Goal: Task Accomplishment & Management: Use online tool/utility

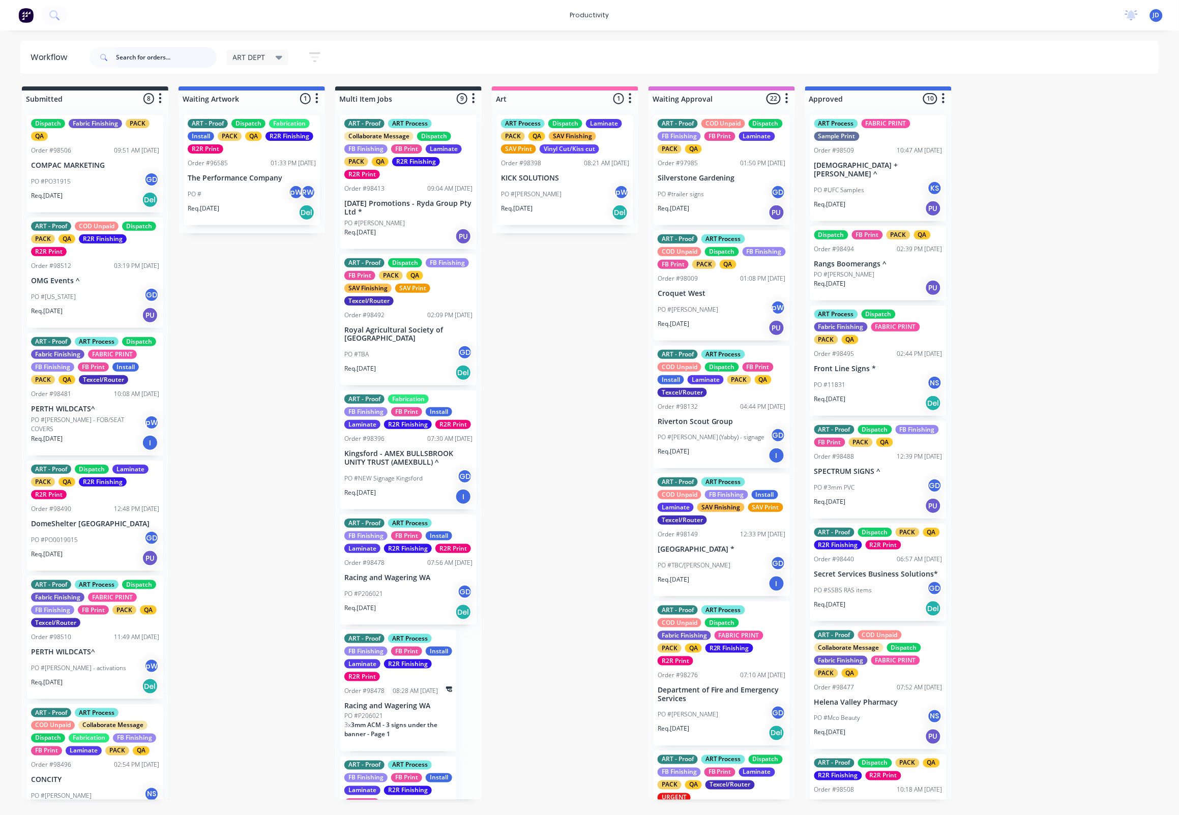
click at [144, 55] on input "text" at bounding box center [166, 57] width 101 height 20
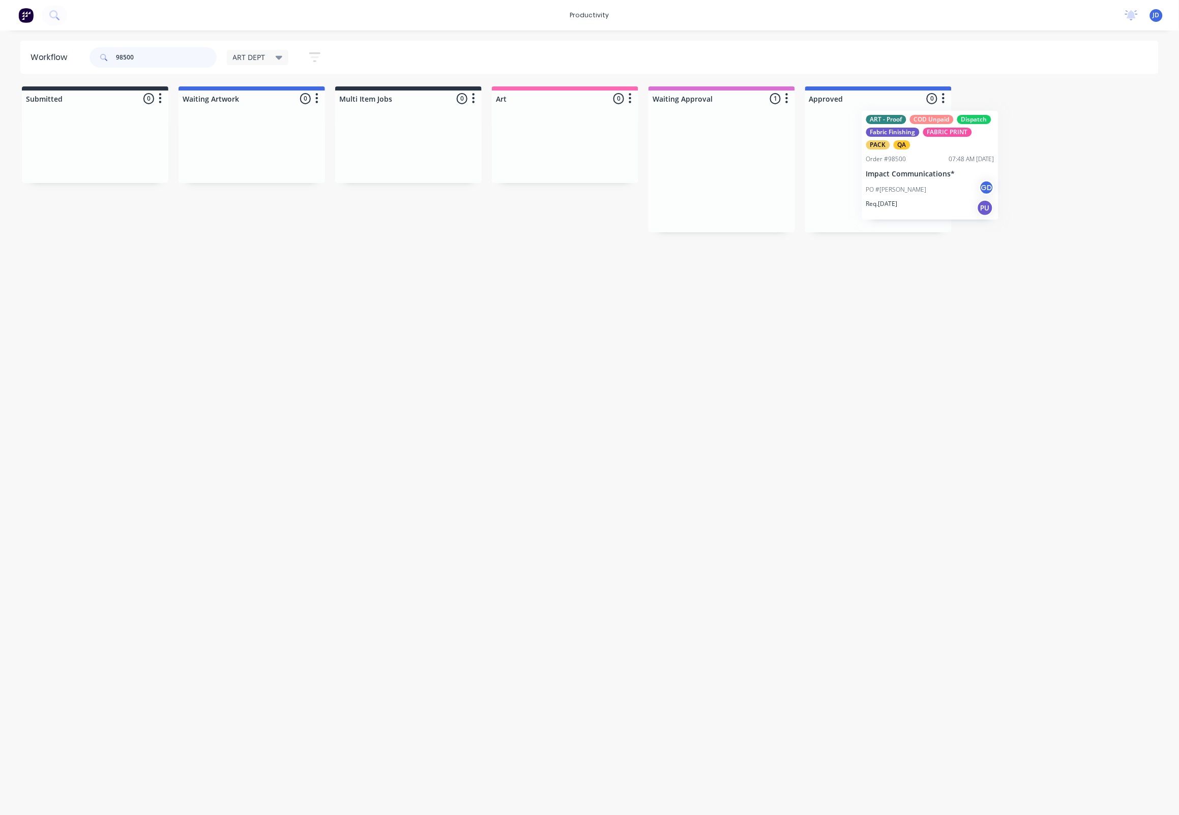
drag, startPoint x: 695, startPoint y: 194, endPoint x: 908, endPoint y: 191, distance: 212.2
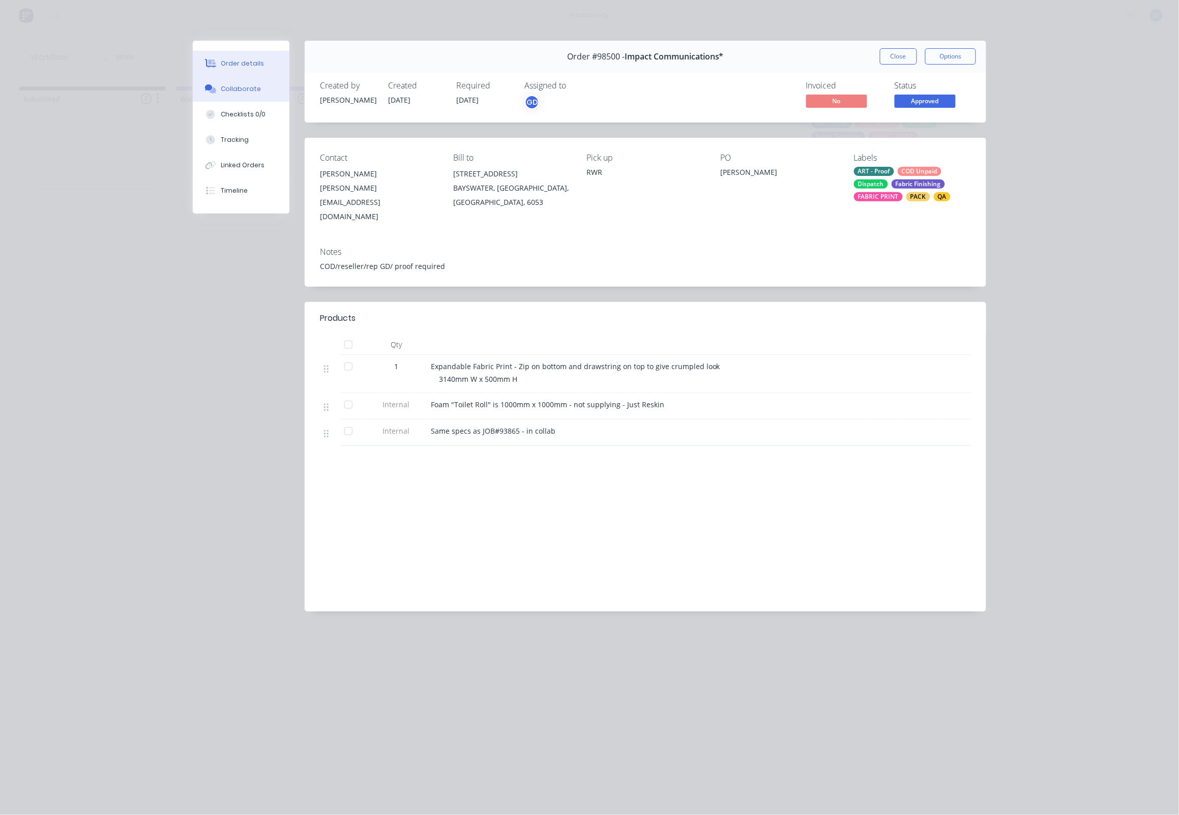
click at [233, 99] on button "Collaborate" at bounding box center [241, 88] width 97 height 25
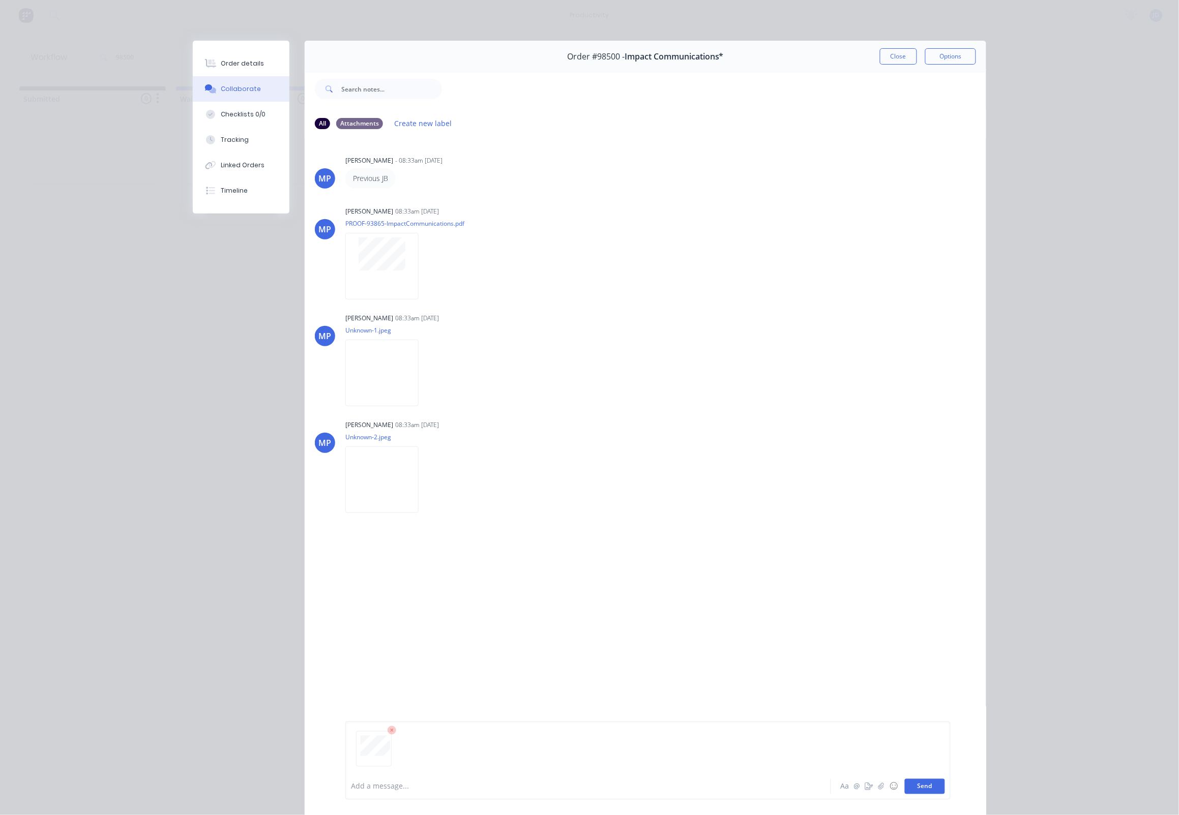
click at [919, 783] on button "Send" at bounding box center [925, 786] width 40 height 15
click at [908, 60] on button "Close" at bounding box center [898, 56] width 37 height 16
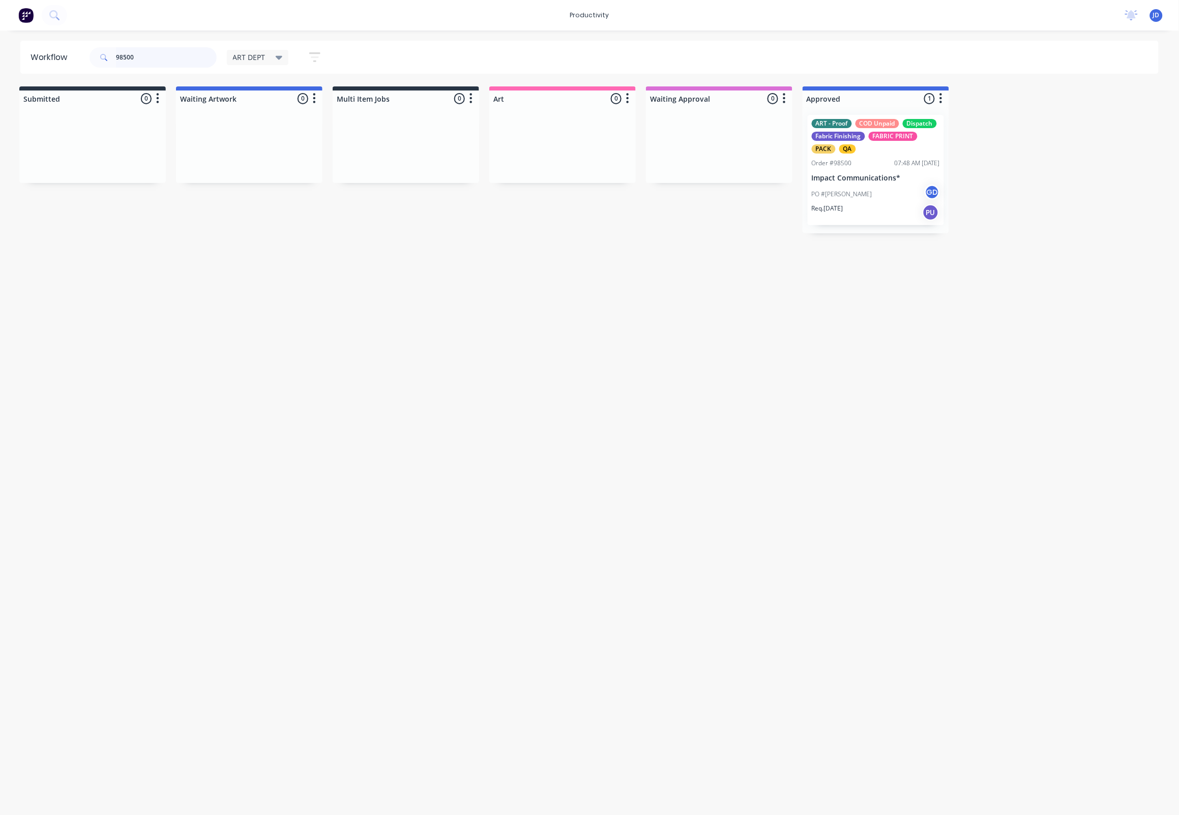
drag, startPoint x: 151, startPoint y: 61, endPoint x: 76, endPoint y: 44, distance: 76.5
click at [76, 44] on header "Workflow 98500 ART DEPT Save new view None edit ART DEPT (Default) edit Banner …" at bounding box center [589, 57] width 1139 height 33
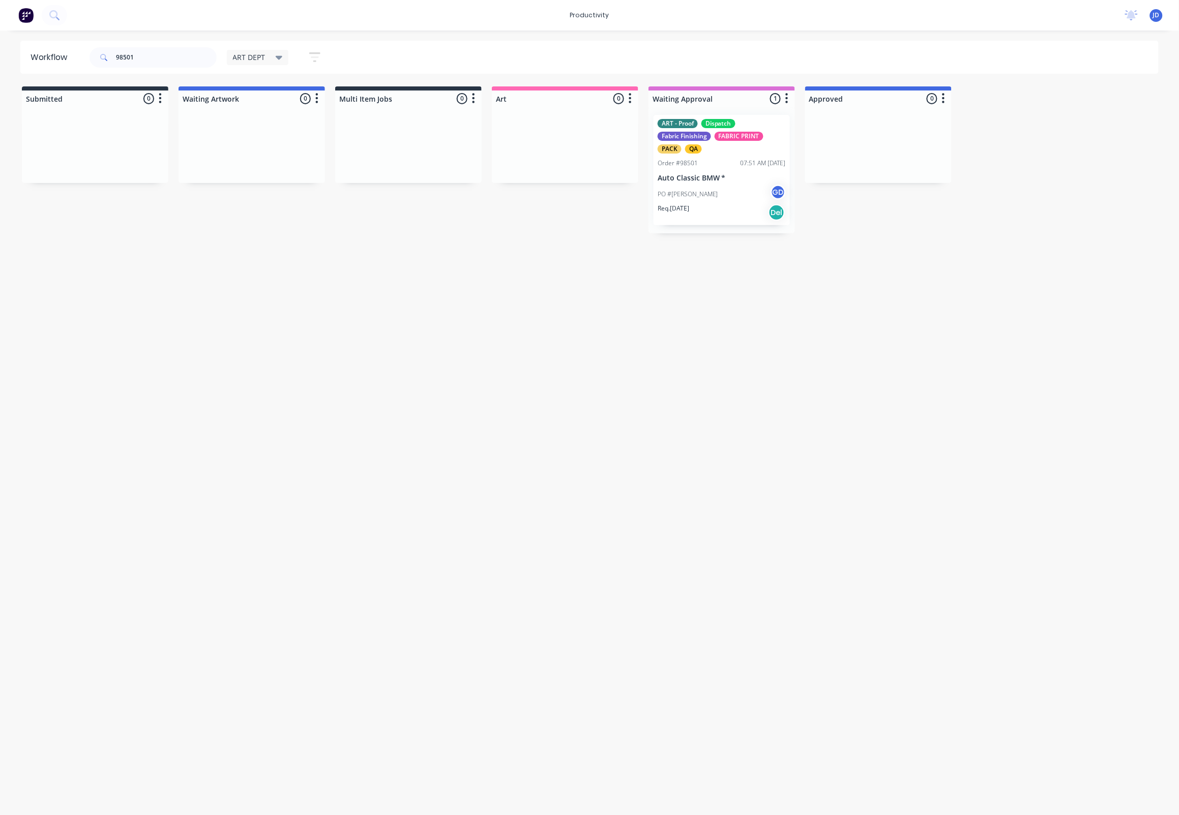
click at [694, 189] on div "PO #Zoe N GD" at bounding box center [722, 194] width 128 height 19
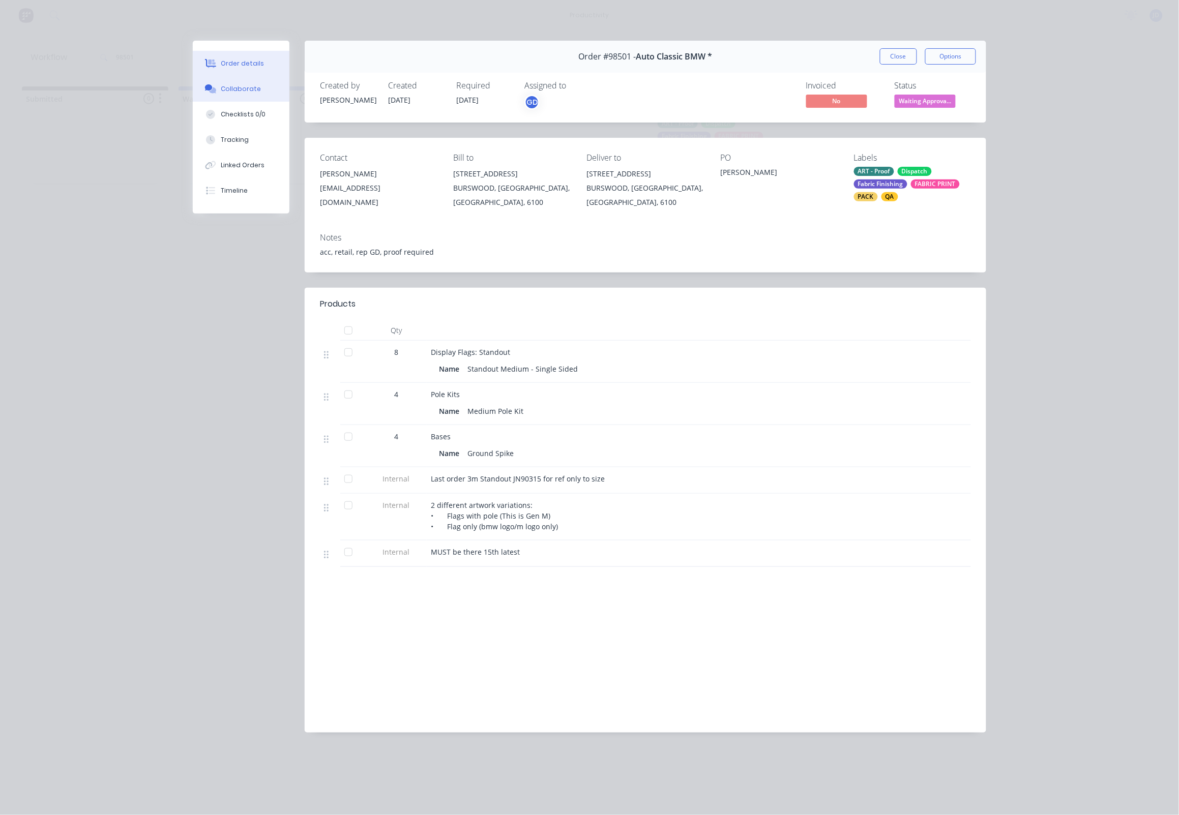
click at [226, 92] on div "Collaborate" at bounding box center [241, 88] width 40 height 9
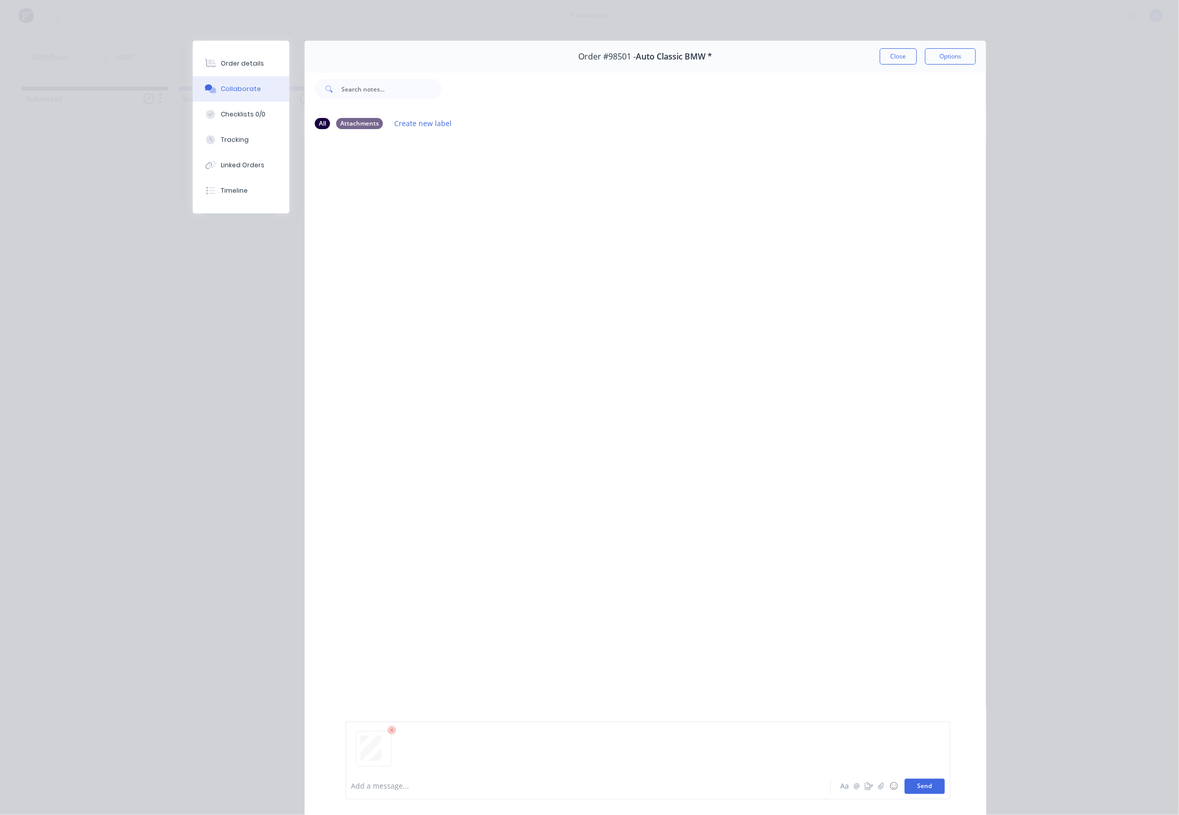
click at [941, 784] on button "Send" at bounding box center [925, 786] width 40 height 15
click at [900, 64] on button "Close" at bounding box center [898, 56] width 37 height 16
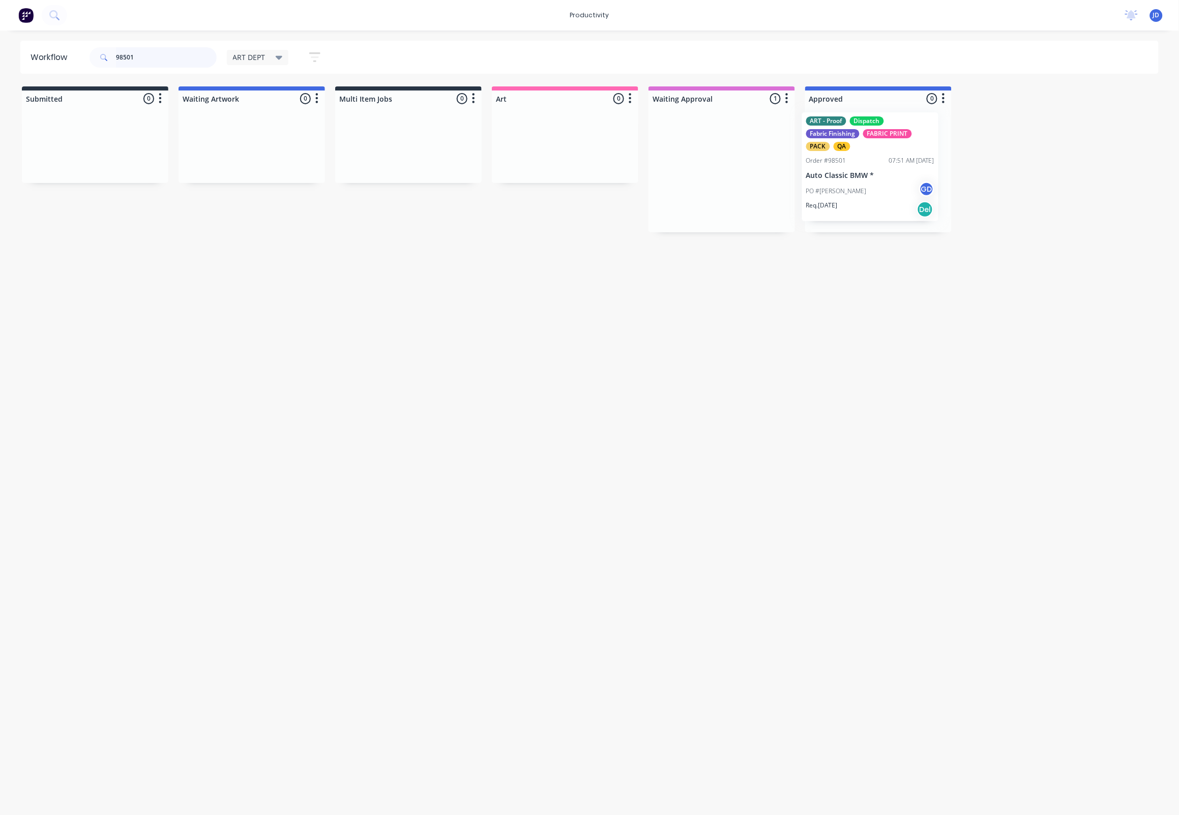
drag, startPoint x: 716, startPoint y: 170, endPoint x: 884, endPoint y: 167, distance: 167.9
drag, startPoint x: 138, startPoint y: 59, endPoint x: 107, endPoint y: 56, distance: 31.7
click at [107, 56] on div "98501" at bounding box center [153, 57] width 127 height 20
drag, startPoint x: 142, startPoint y: 61, endPoint x: 94, endPoint y: 58, distance: 47.9
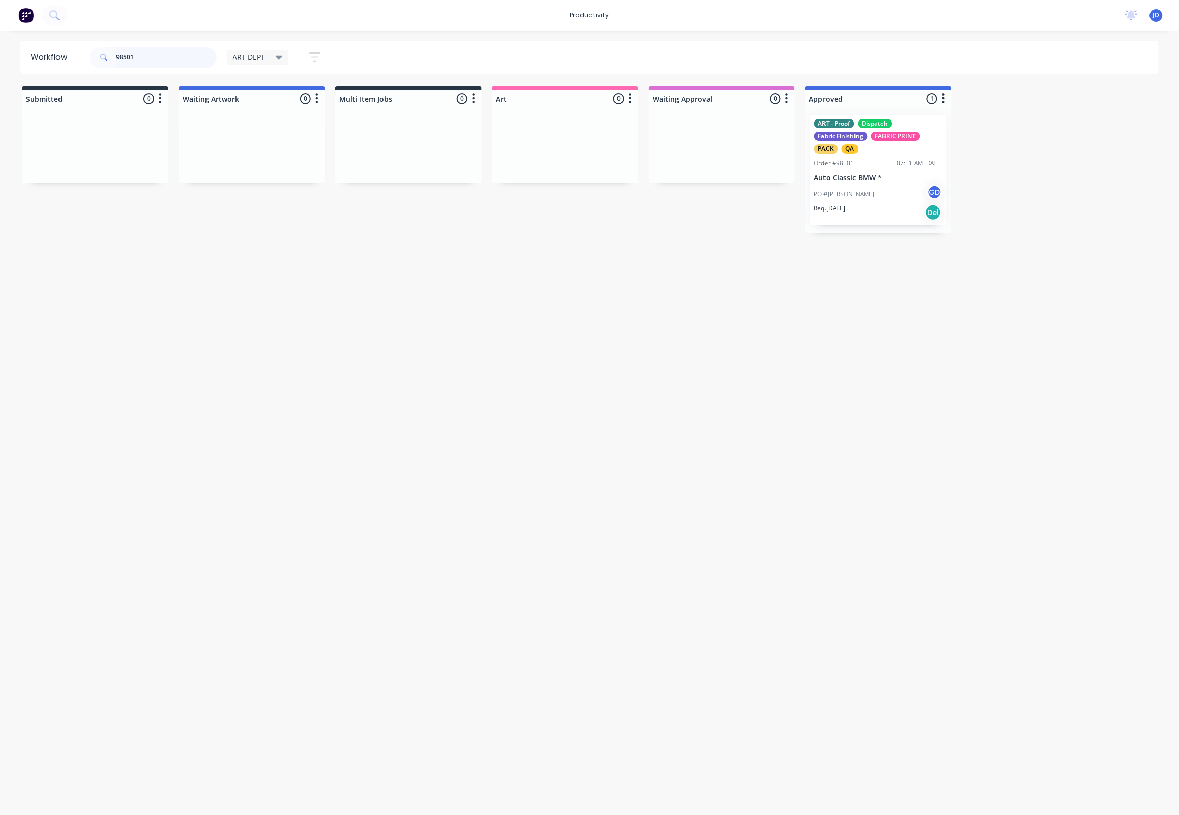
click at [94, 58] on div "98501" at bounding box center [153, 57] width 127 height 20
drag, startPoint x: 157, startPoint y: 54, endPoint x: 89, endPoint y: 50, distance: 67.8
click at [90, 50] on div "98501" at bounding box center [153, 57] width 127 height 20
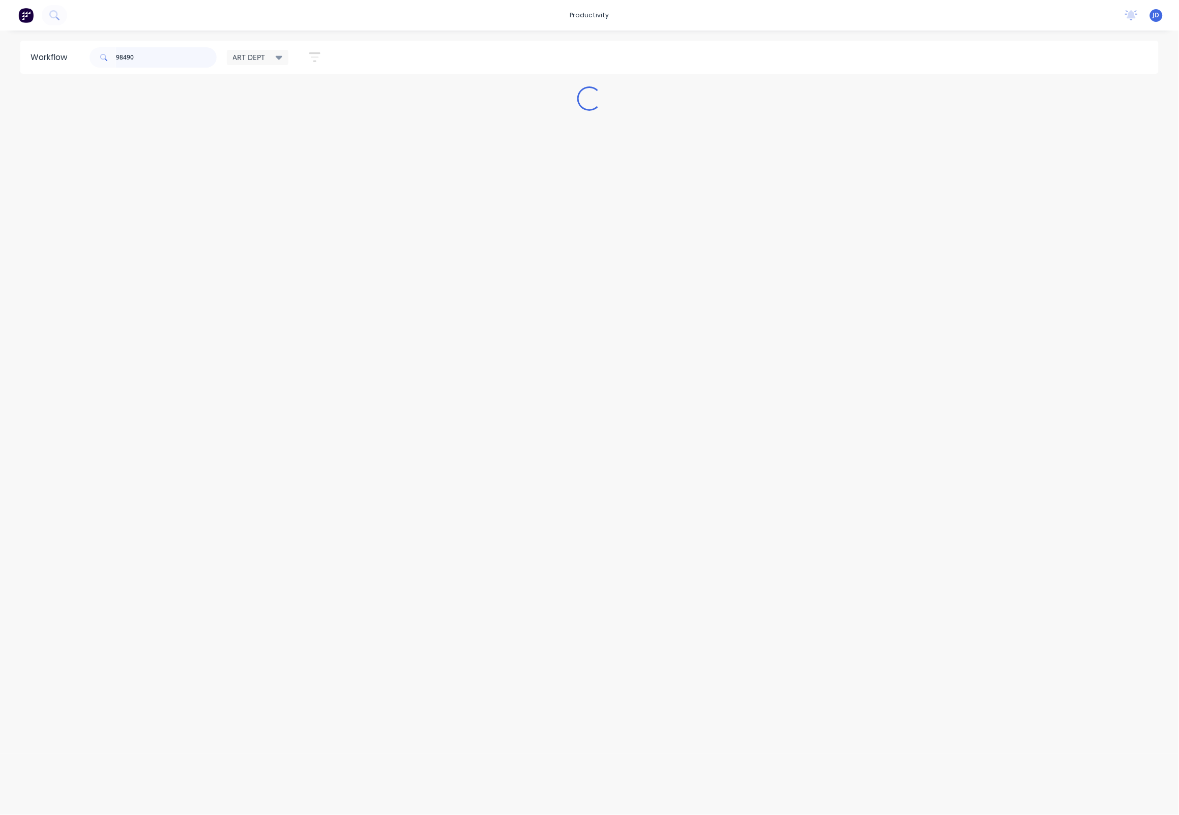
scroll to position [0, 0]
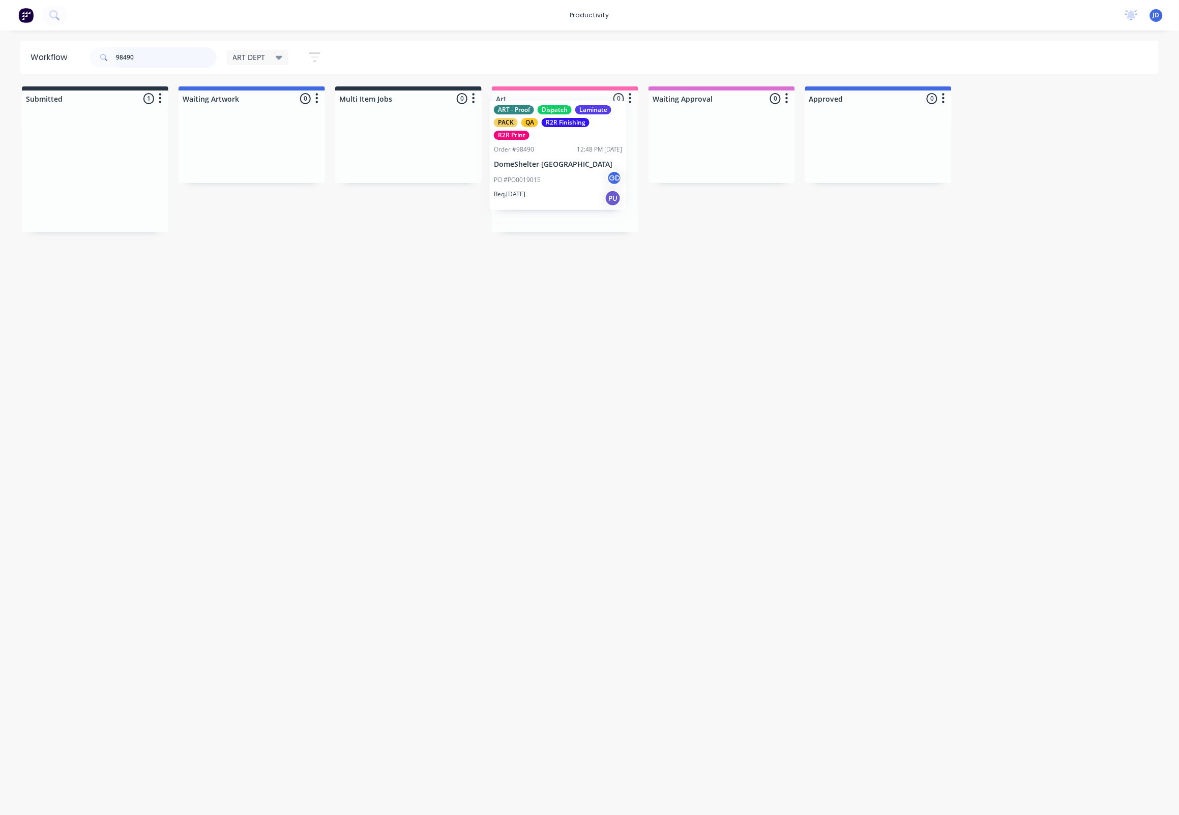
drag, startPoint x: 199, startPoint y: 141, endPoint x: 564, endPoint y: 142, distance: 365.2
click at [564, 145] on div at bounding box center [565, 170] width 147 height 126
click at [558, 175] on p "DomeShelter Australia" at bounding box center [565, 178] width 128 height 9
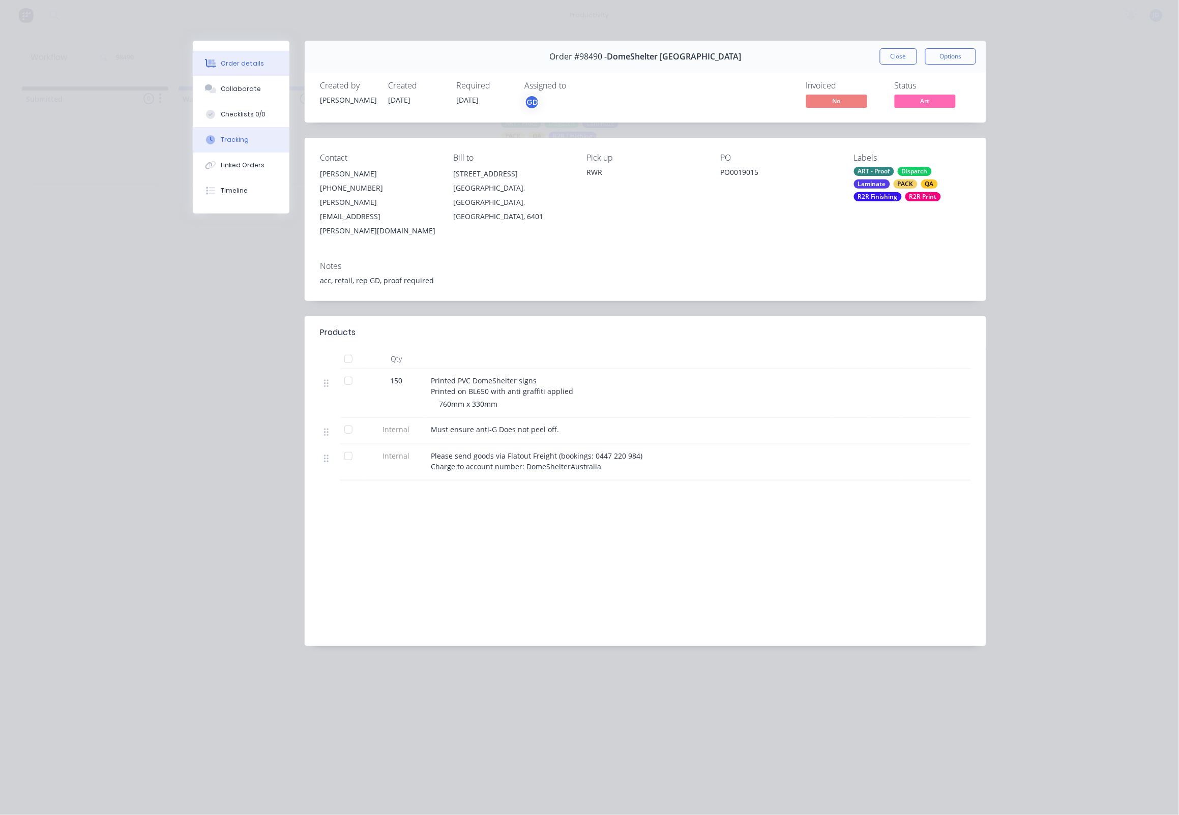
click at [253, 152] on button "Tracking" at bounding box center [241, 139] width 97 height 25
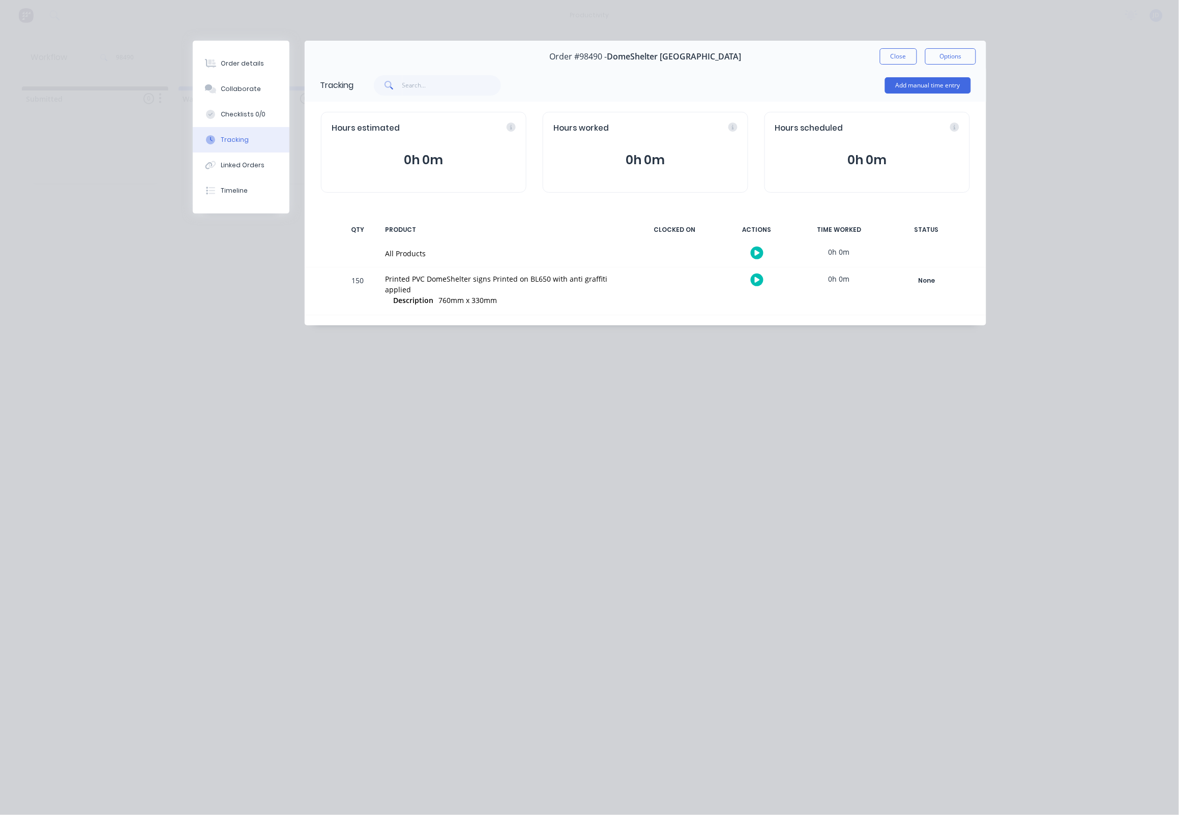
click at [765, 285] on div at bounding box center [757, 280] width 76 height 25
click at [762, 285] on button "button" at bounding box center [757, 280] width 13 height 13
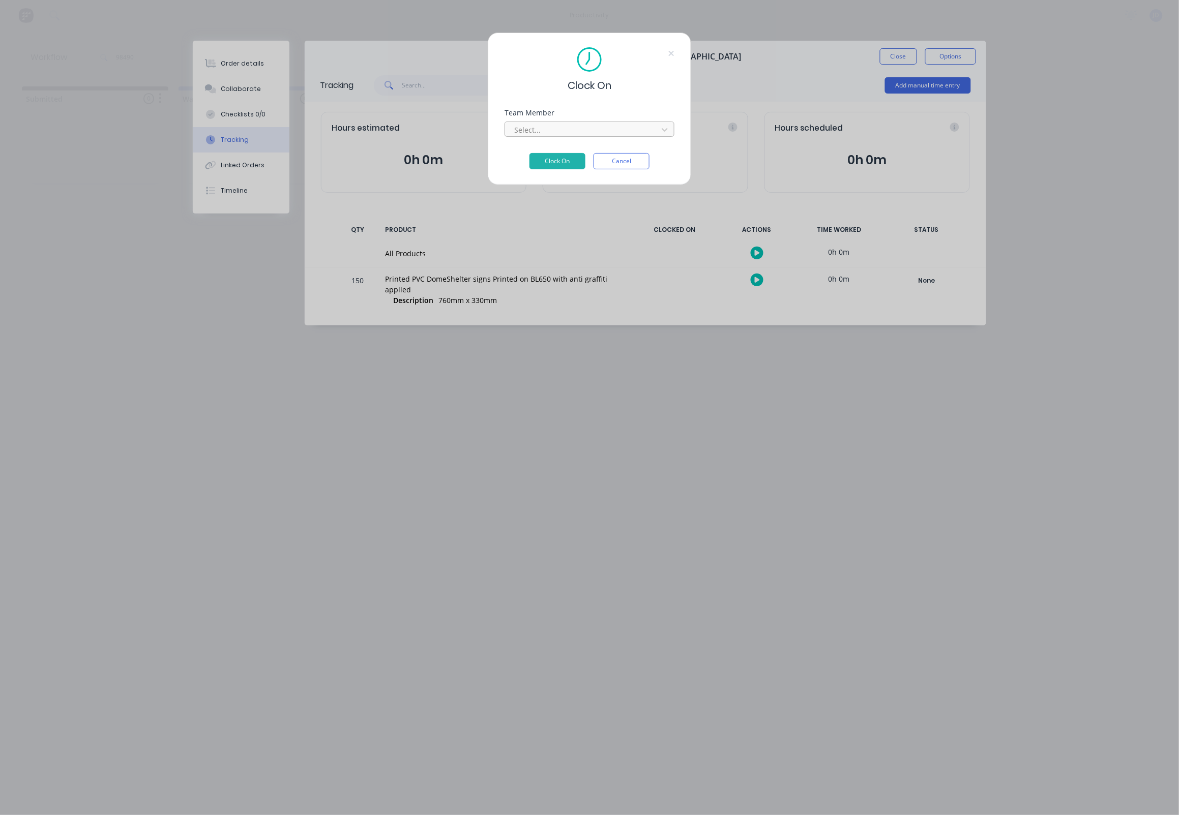
click at [558, 136] on div at bounding box center [582, 130] width 139 height 13
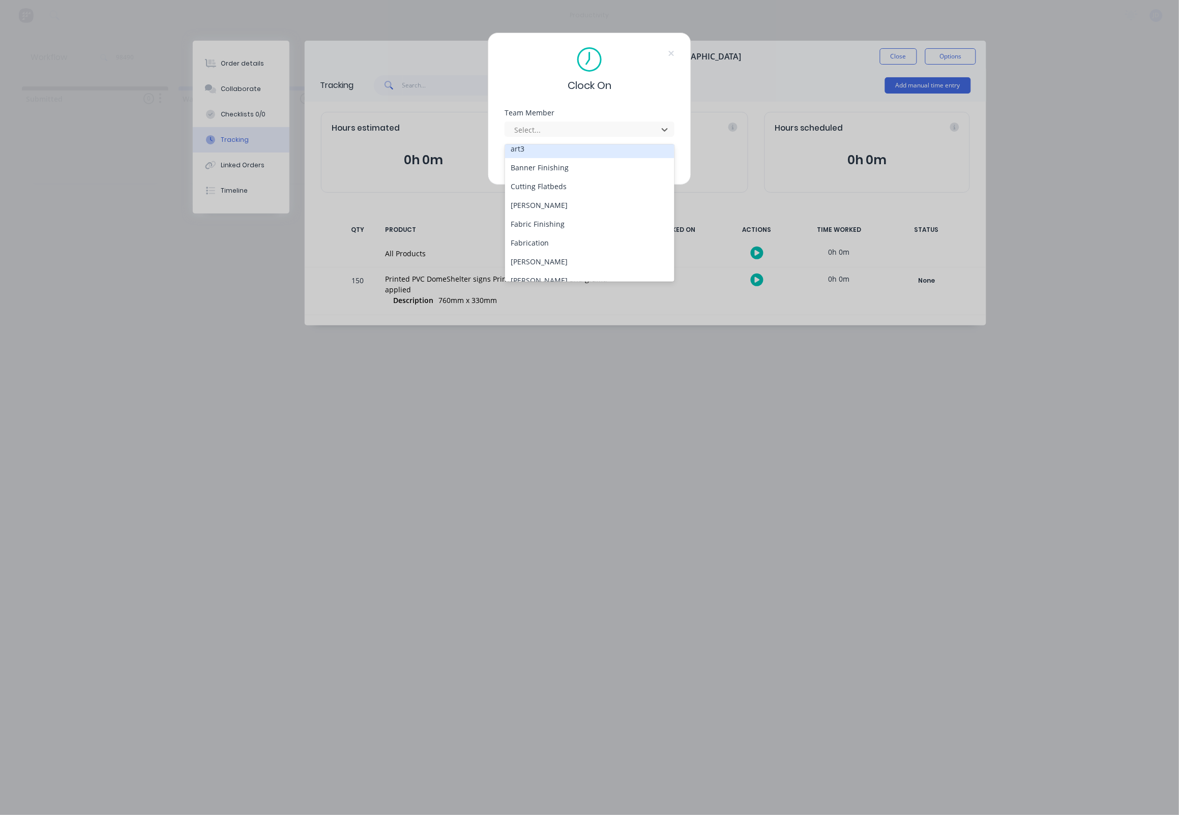
scroll to position [59, 0]
click at [519, 258] on div "[PERSON_NAME]" at bounding box center [590, 266] width 170 height 19
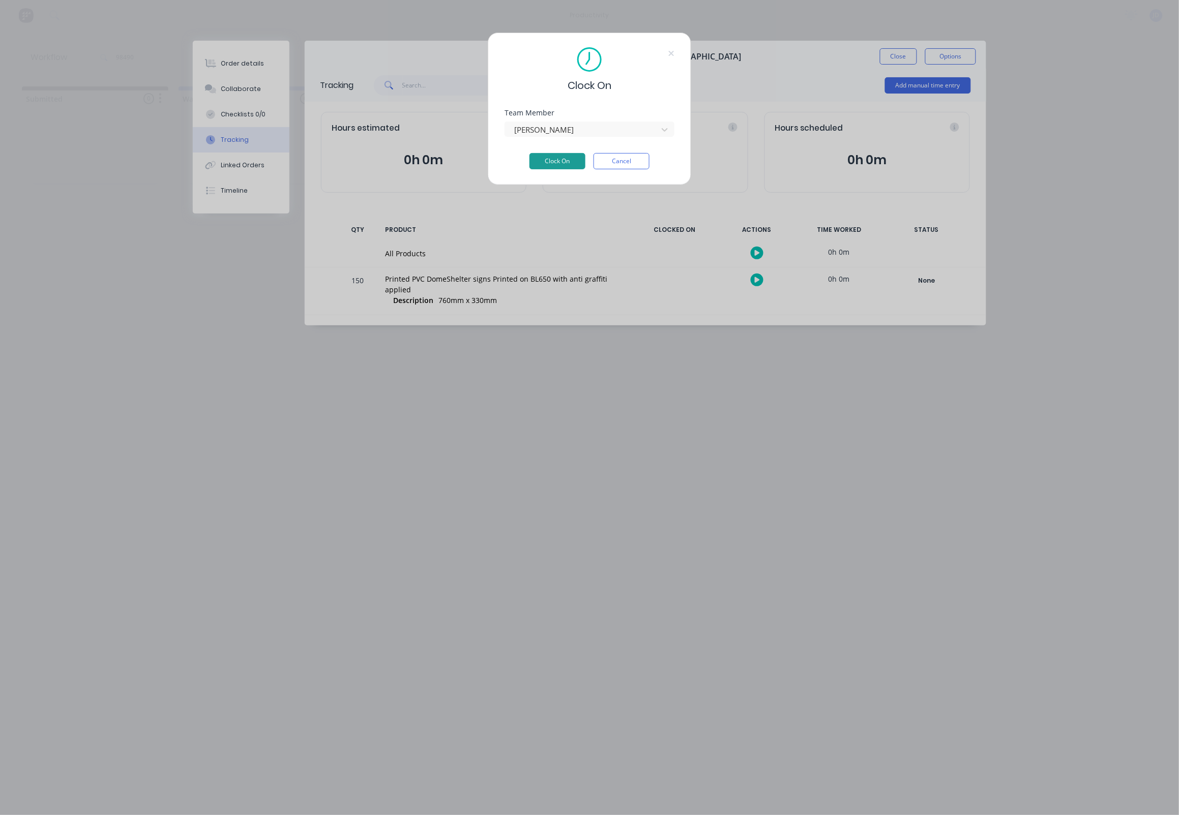
click at [549, 165] on button "Clock On" at bounding box center [558, 161] width 56 height 16
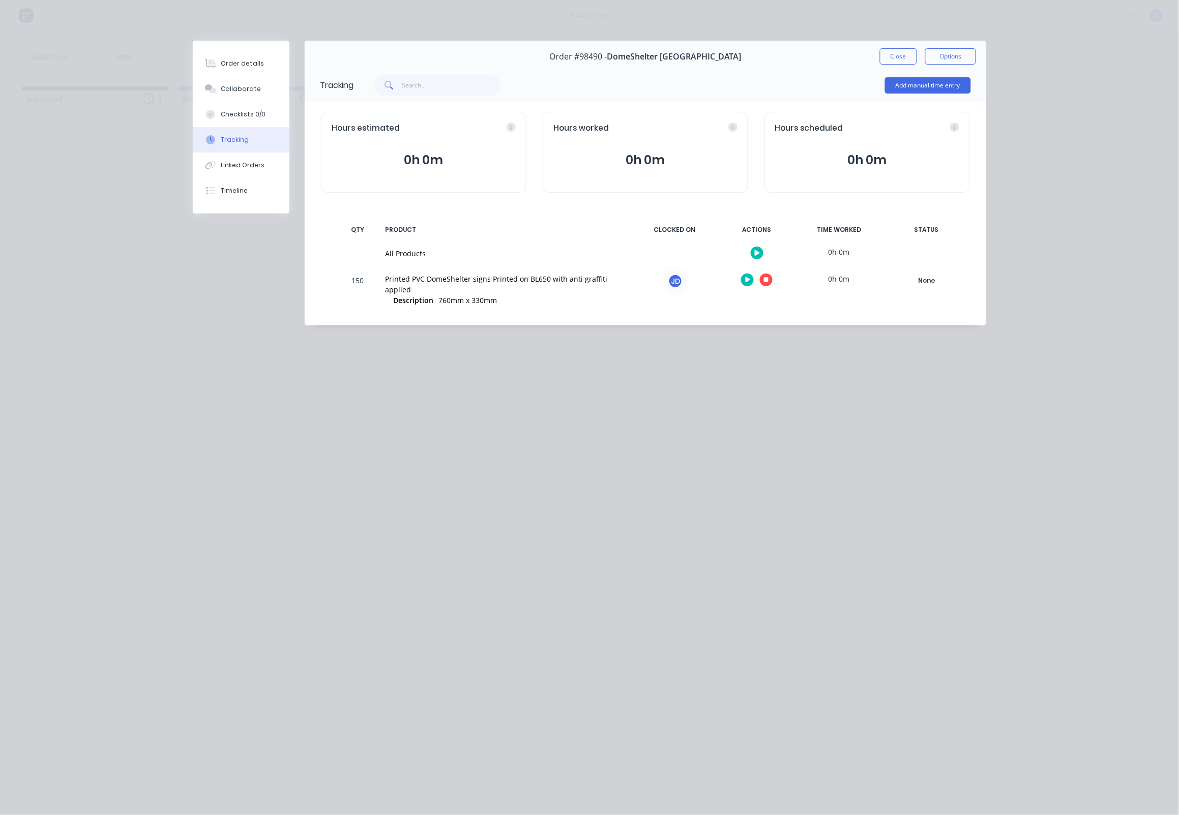
click at [765, 280] on icon "button" at bounding box center [766, 280] width 5 height 5
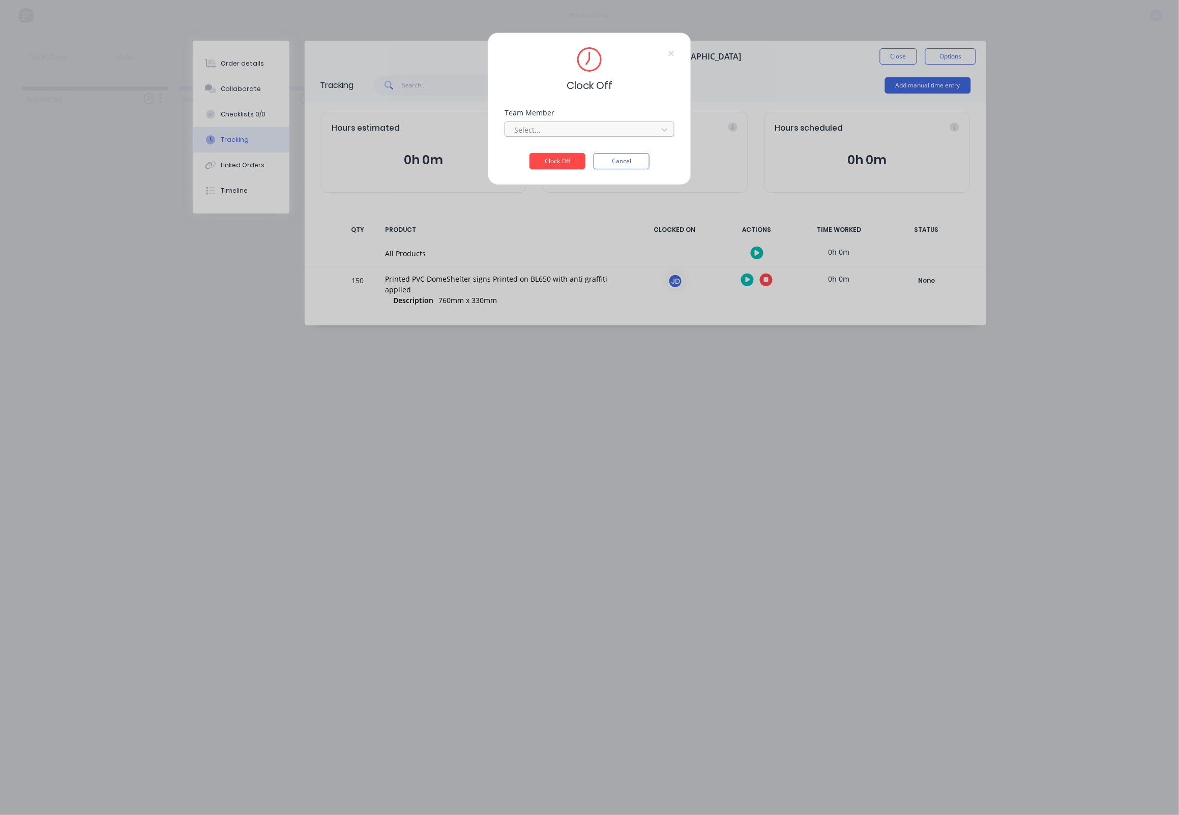
click at [529, 136] on div at bounding box center [582, 130] width 139 height 13
click at [523, 160] on div "[PERSON_NAME]" at bounding box center [590, 156] width 170 height 19
click at [548, 160] on button "Clock Off" at bounding box center [558, 161] width 56 height 16
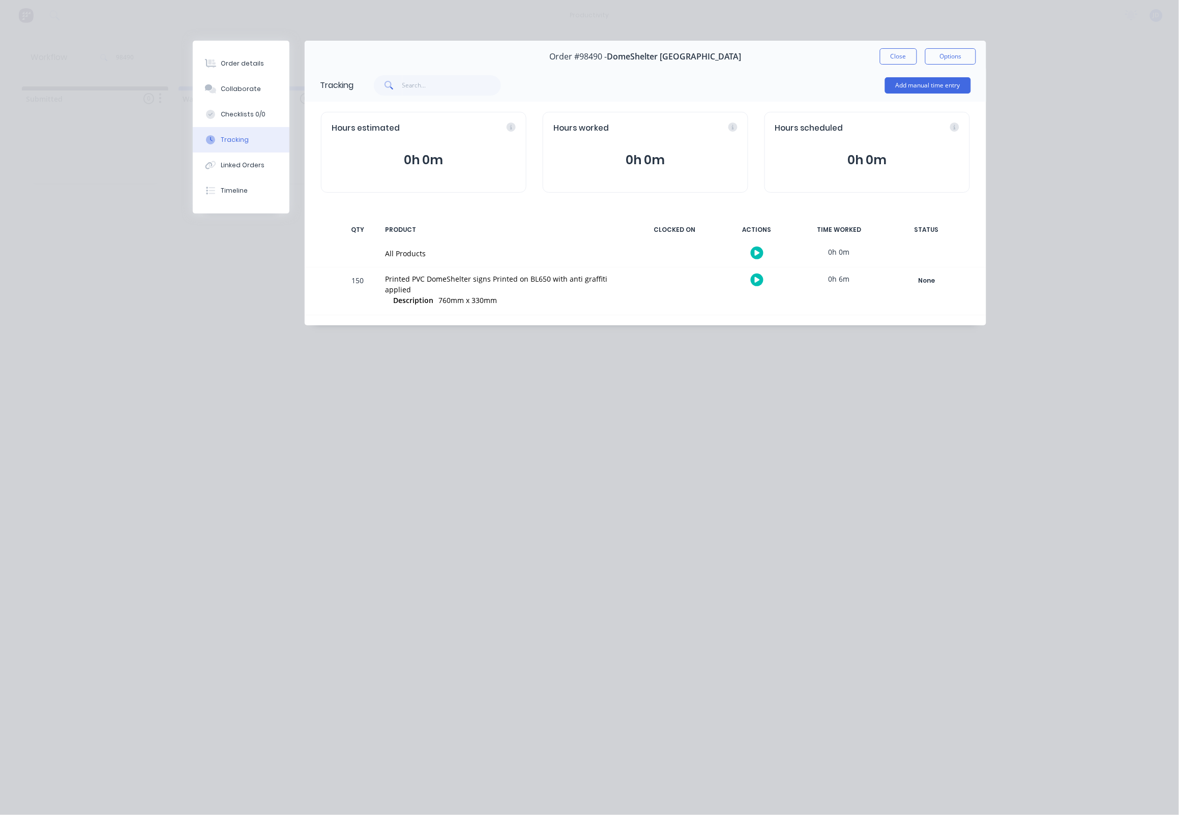
drag, startPoint x: 889, startPoint y: 61, endPoint x: 864, endPoint y: 67, distance: 25.3
click at [888, 61] on button "Close" at bounding box center [898, 56] width 37 height 16
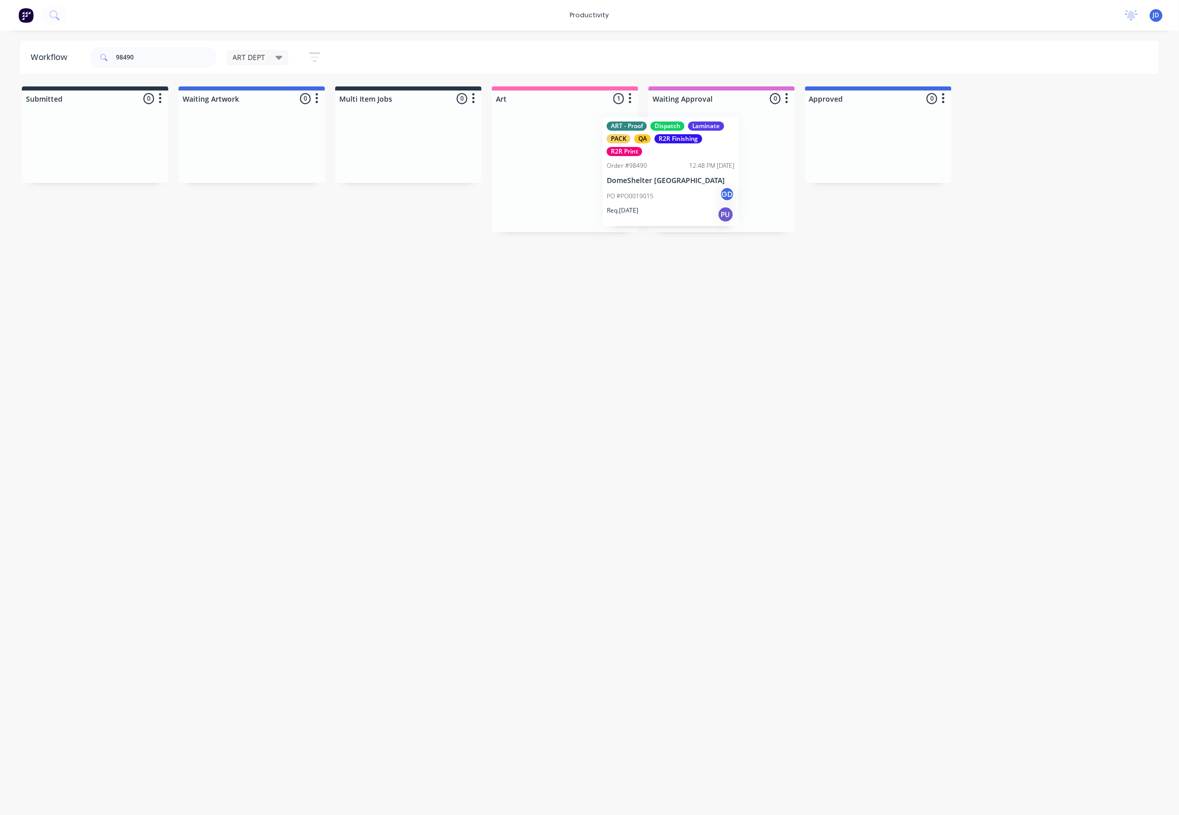
drag, startPoint x: 571, startPoint y: 164, endPoint x: 691, endPoint y: 166, distance: 120.1
drag, startPoint x: 163, startPoint y: 58, endPoint x: 106, endPoint y: 53, distance: 57.7
click at [106, 53] on div "98490" at bounding box center [153, 57] width 127 height 20
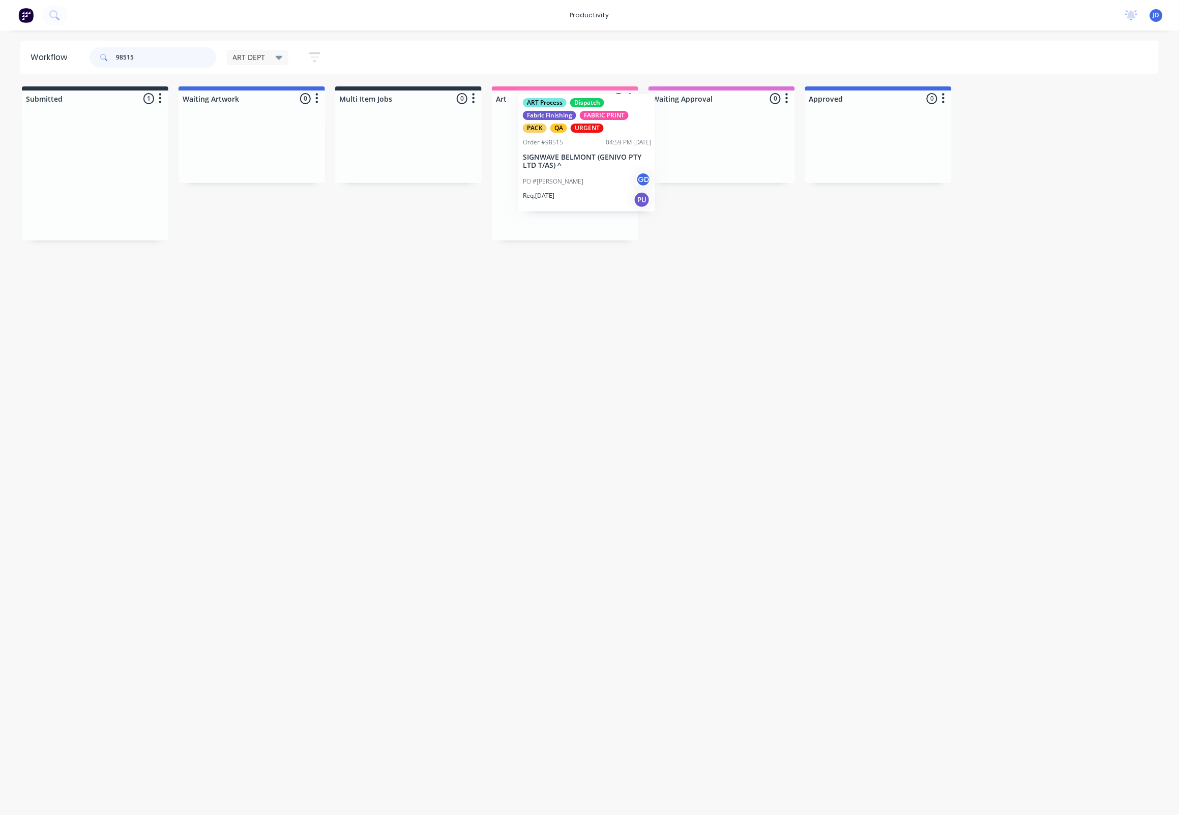
drag, startPoint x: 372, startPoint y: 179, endPoint x: 595, endPoint y: 162, distance: 223.4
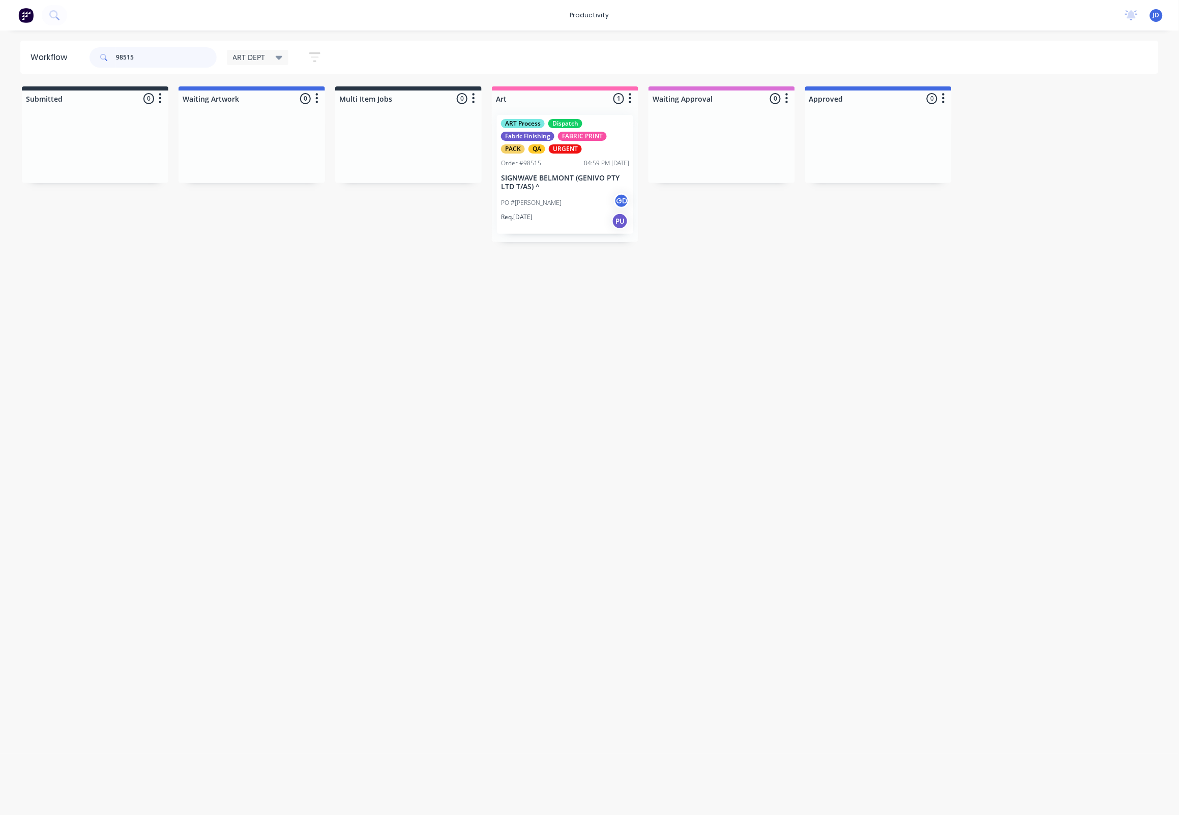
drag, startPoint x: 170, startPoint y: 54, endPoint x: 87, endPoint y: 50, distance: 83.6
click at [87, 50] on div "98515 ART DEPT Save new view None edit ART DEPT (Default) edit Banner Finishing…" at bounding box center [209, 57] width 244 height 31
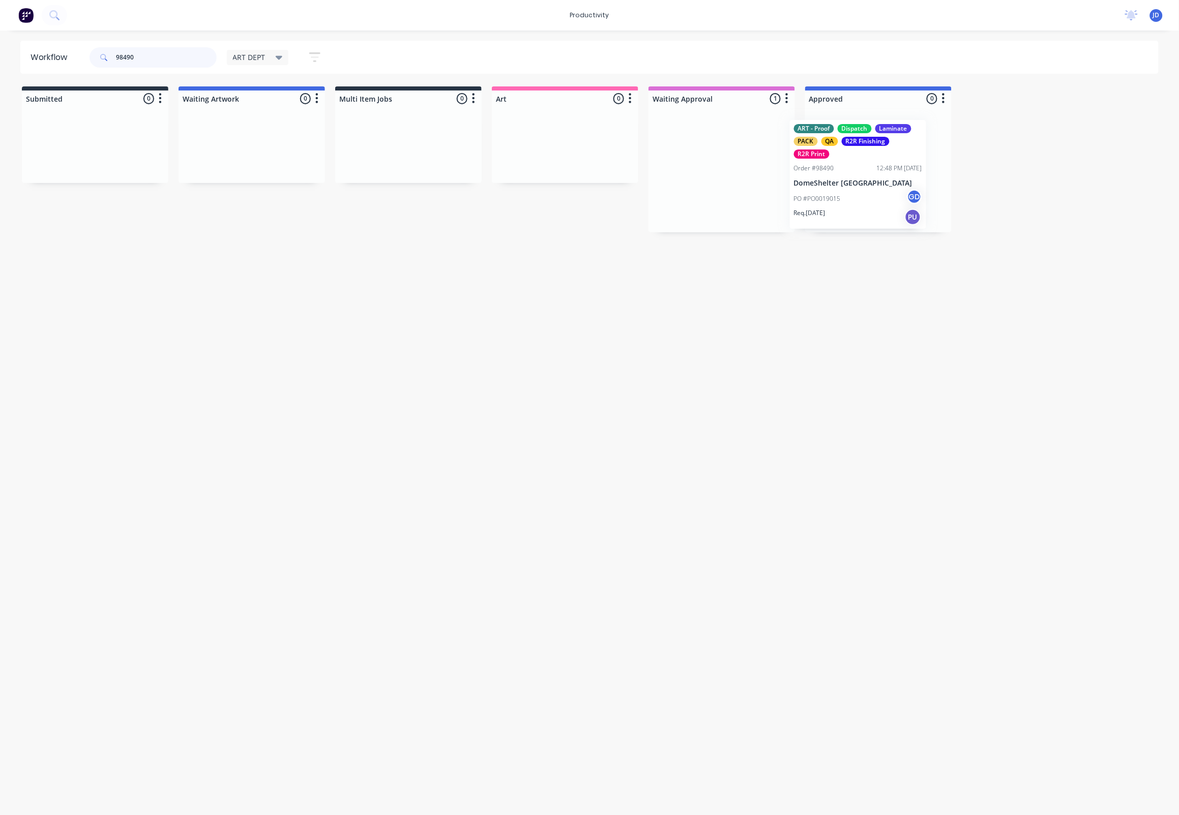
drag, startPoint x: 714, startPoint y: 186, endPoint x: 832, endPoint y: 190, distance: 118.1
click at [877, 211] on div "Req. 17/09/25 PU" at bounding box center [878, 212] width 128 height 17
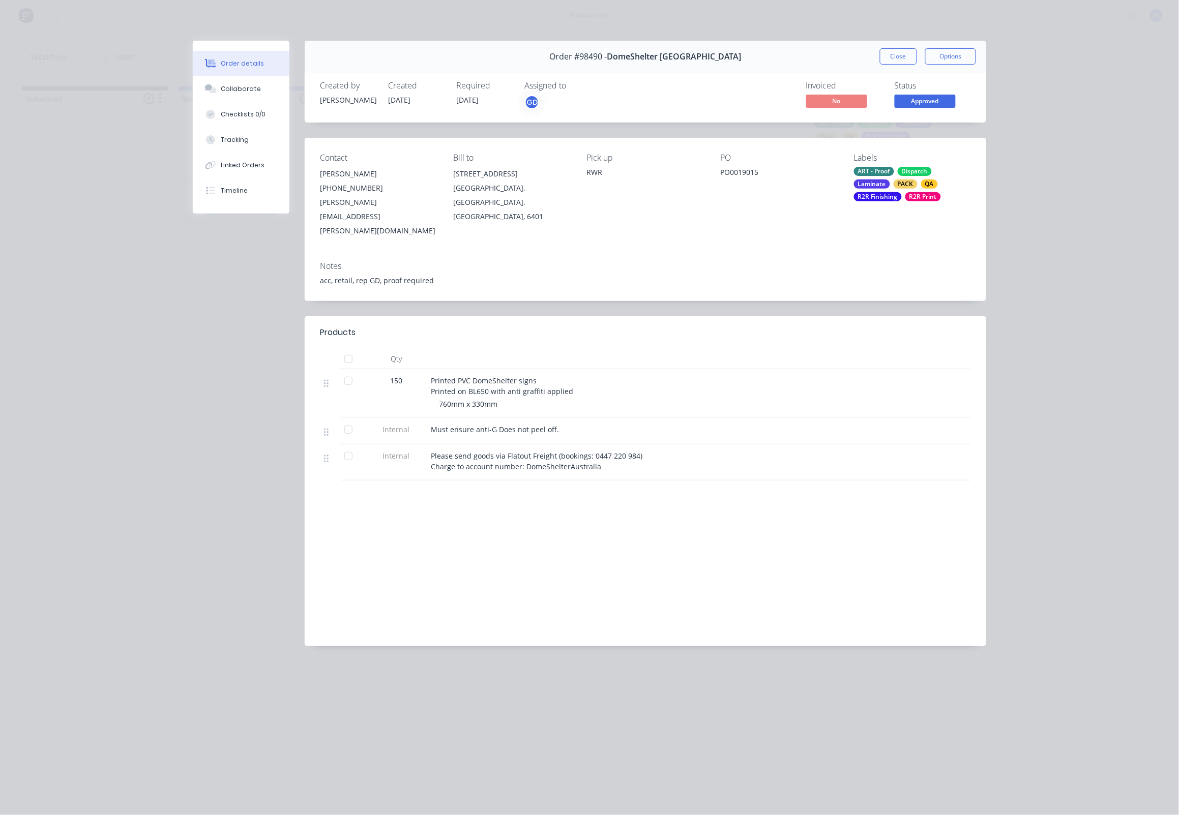
drag, startPoint x: 254, startPoint y: 96, endPoint x: 187, endPoint y: 96, distance: 66.6
click at [254, 96] on button "Collaborate" at bounding box center [241, 88] width 97 height 25
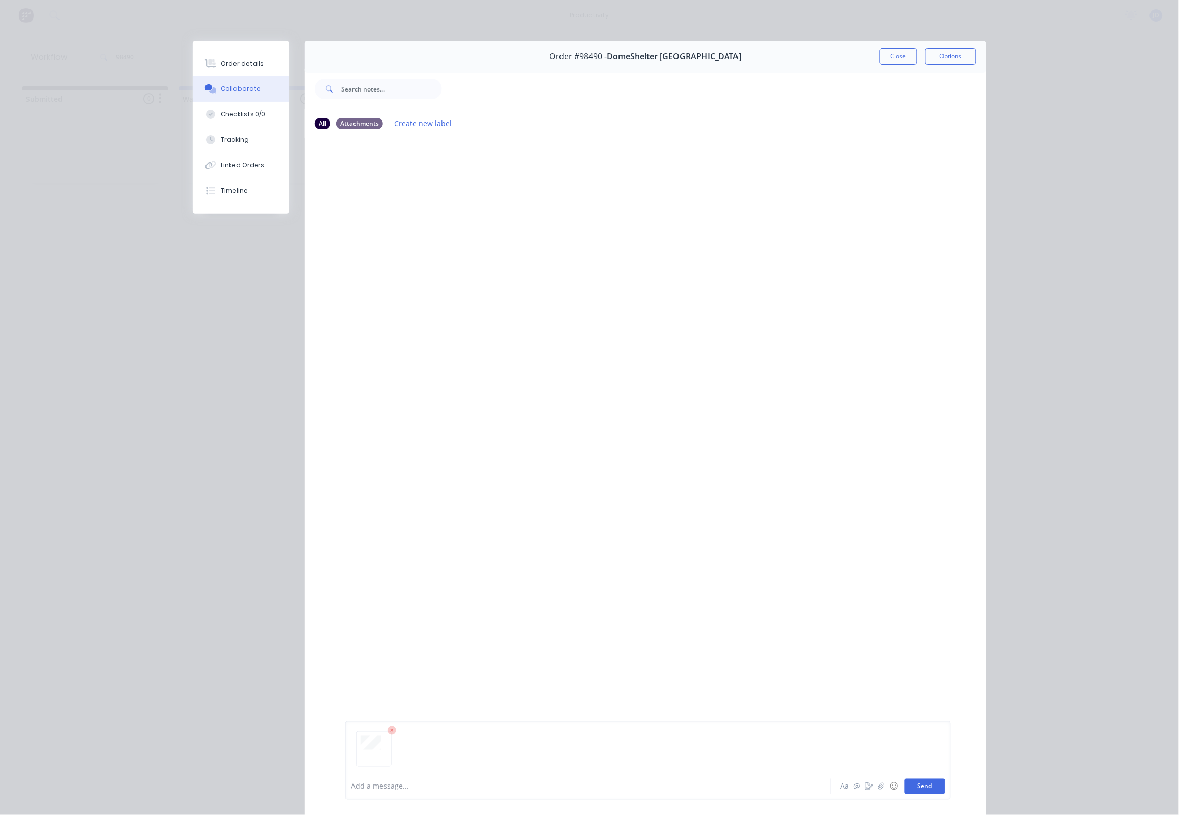
click at [930, 781] on button "Send" at bounding box center [925, 786] width 40 height 15
click at [889, 61] on button "Close" at bounding box center [898, 56] width 37 height 16
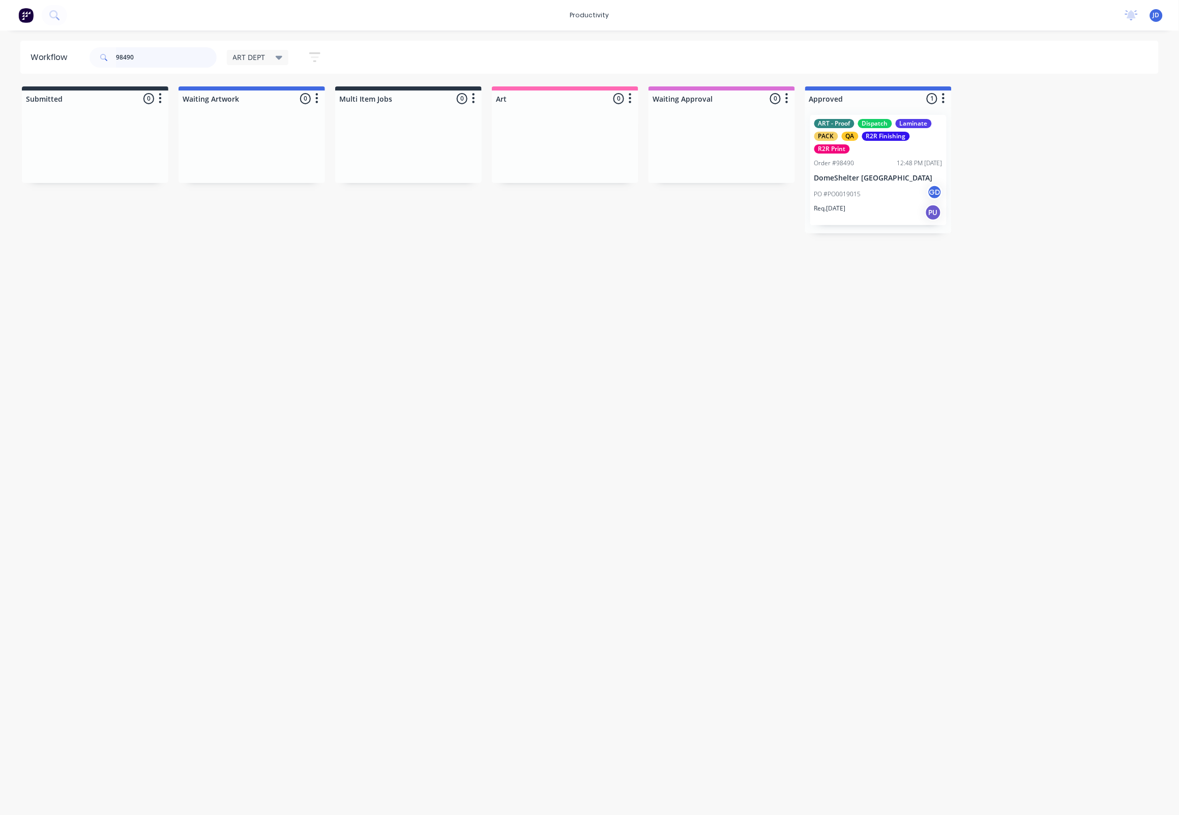
drag, startPoint x: 152, startPoint y: 54, endPoint x: 76, endPoint y: 52, distance: 75.8
click at [76, 52] on header "Workflow 98490 ART DEPT Save new view None edit ART DEPT (Default) edit Banner …" at bounding box center [589, 57] width 1139 height 33
type input "98515"
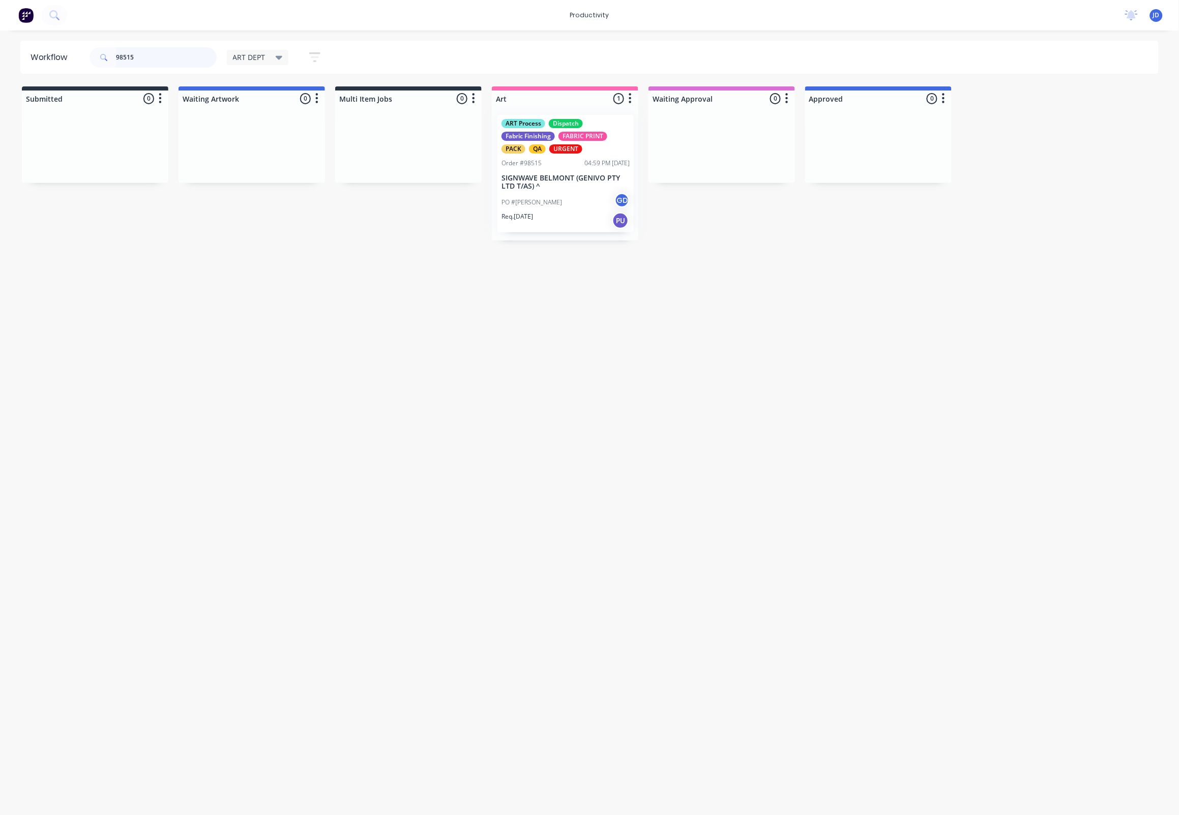
click at [578, 192] on div "ART Process Dispatch Fabric Finishing FABRIC PRINT PACK QA URGENT Order #98515 …" at bounding box center [565, 174] width 147 height 134
click at [548, 195] on div "PO #Ivona GD" at bounding box center [565, 202] width 128 height 19
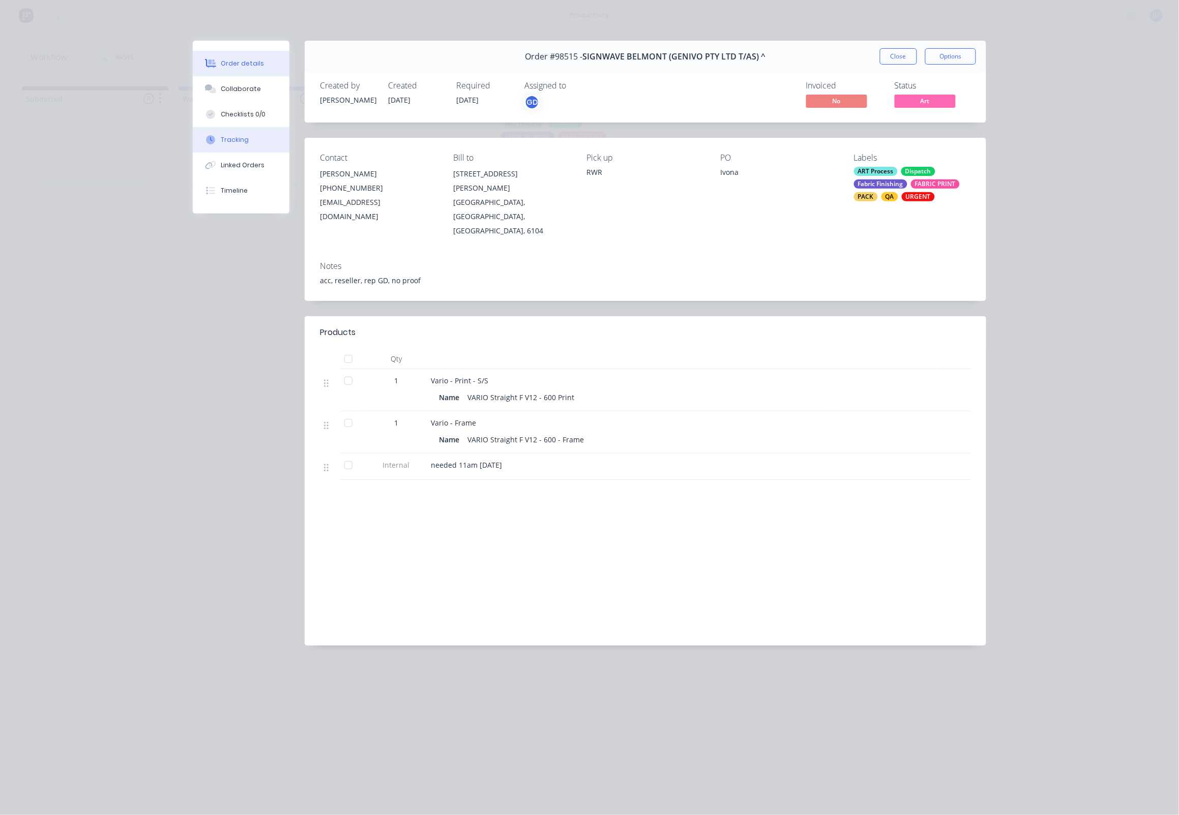
click at [208, 138] on button "Tracking" at bounding box center [241, 139] width 97 height 25
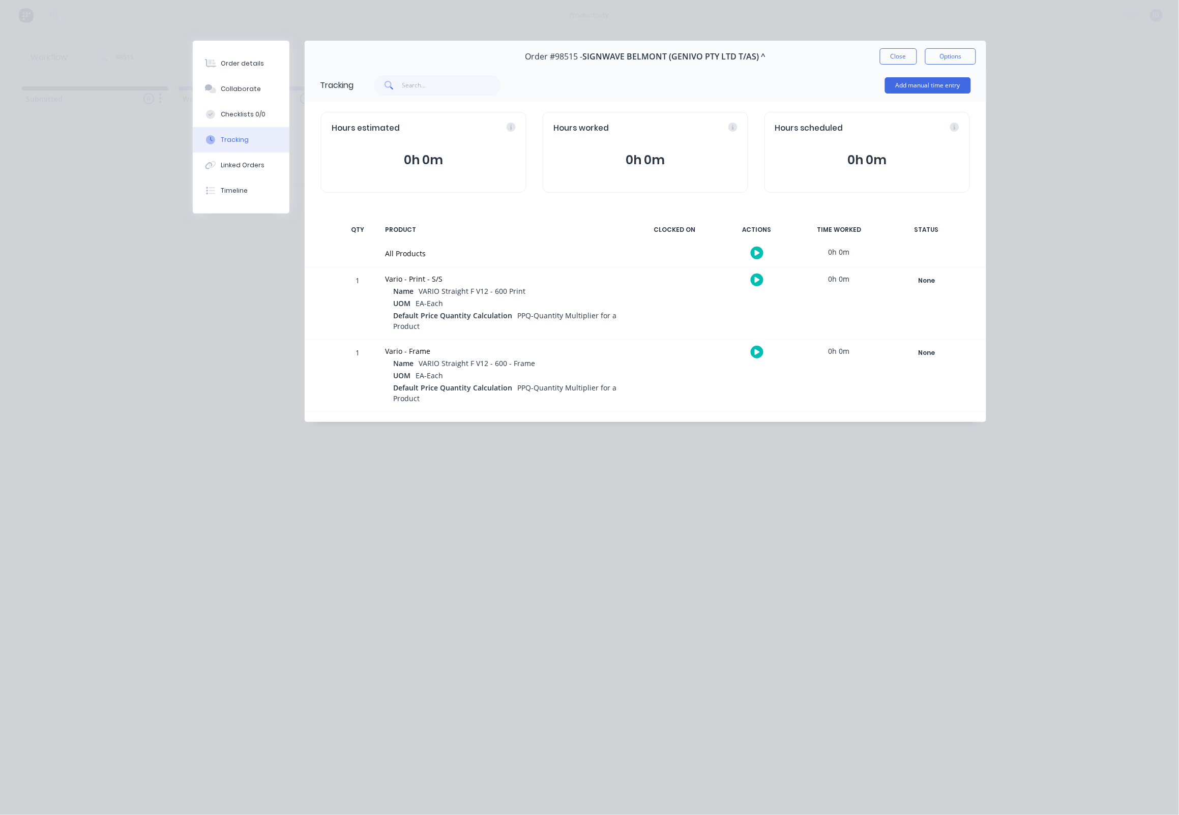
click at [748, 282] on div at bounding box center [757, 280] width 76 height 25
click at [761, 282] on button "button" at bounding box center [757, 280] width 13 height 13
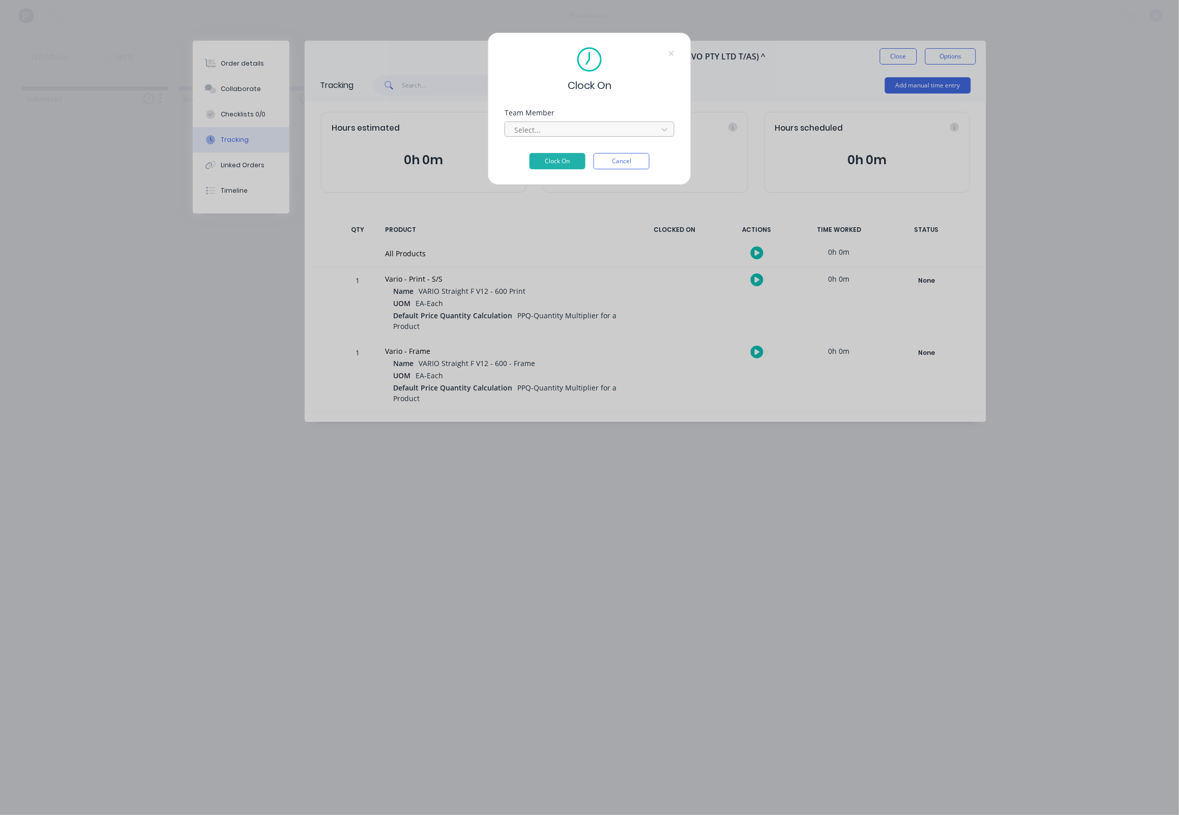
click at [507, 128] on div "Select..." at bounding box center [590, 129] width 170 height 15
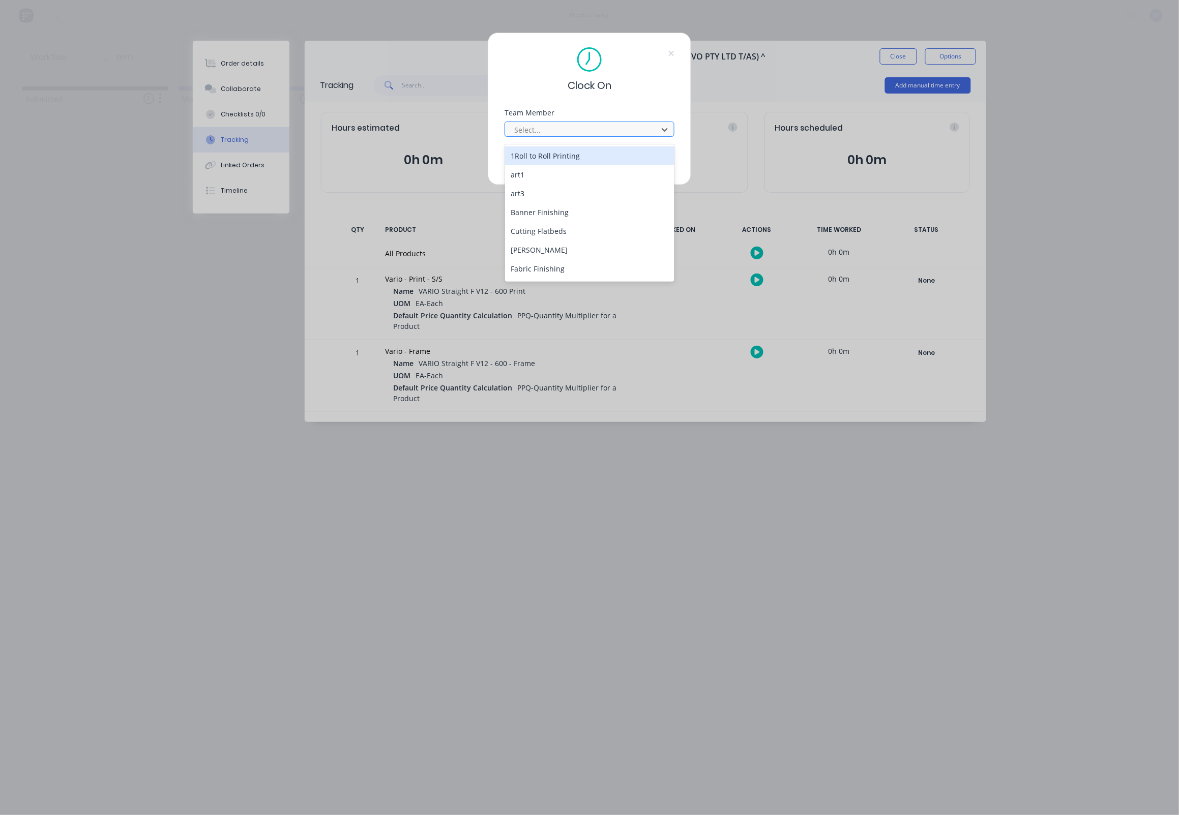
click at [520, 130] on div "Select..." at bounding box center [582, 130] width 137 height 11
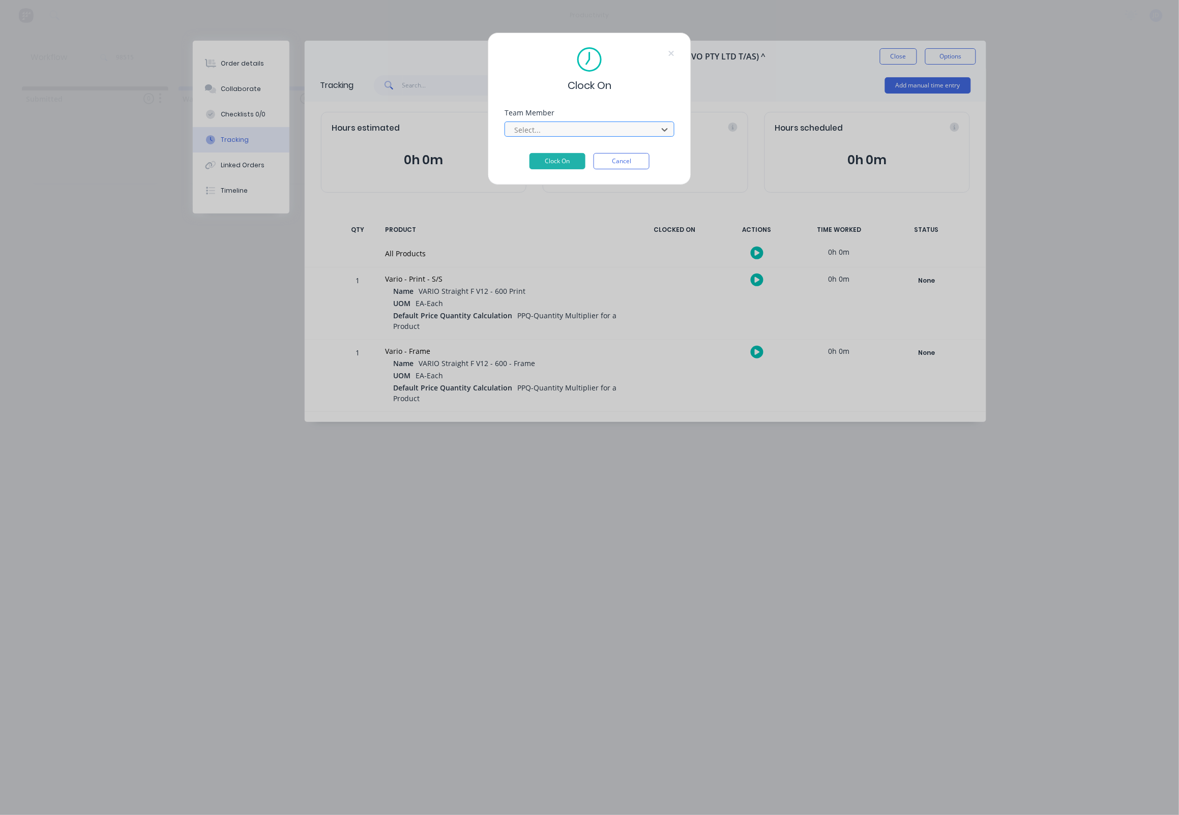
click at [521, 133] on div "Select..." at bounding box center [582, 130] width 137 height 11
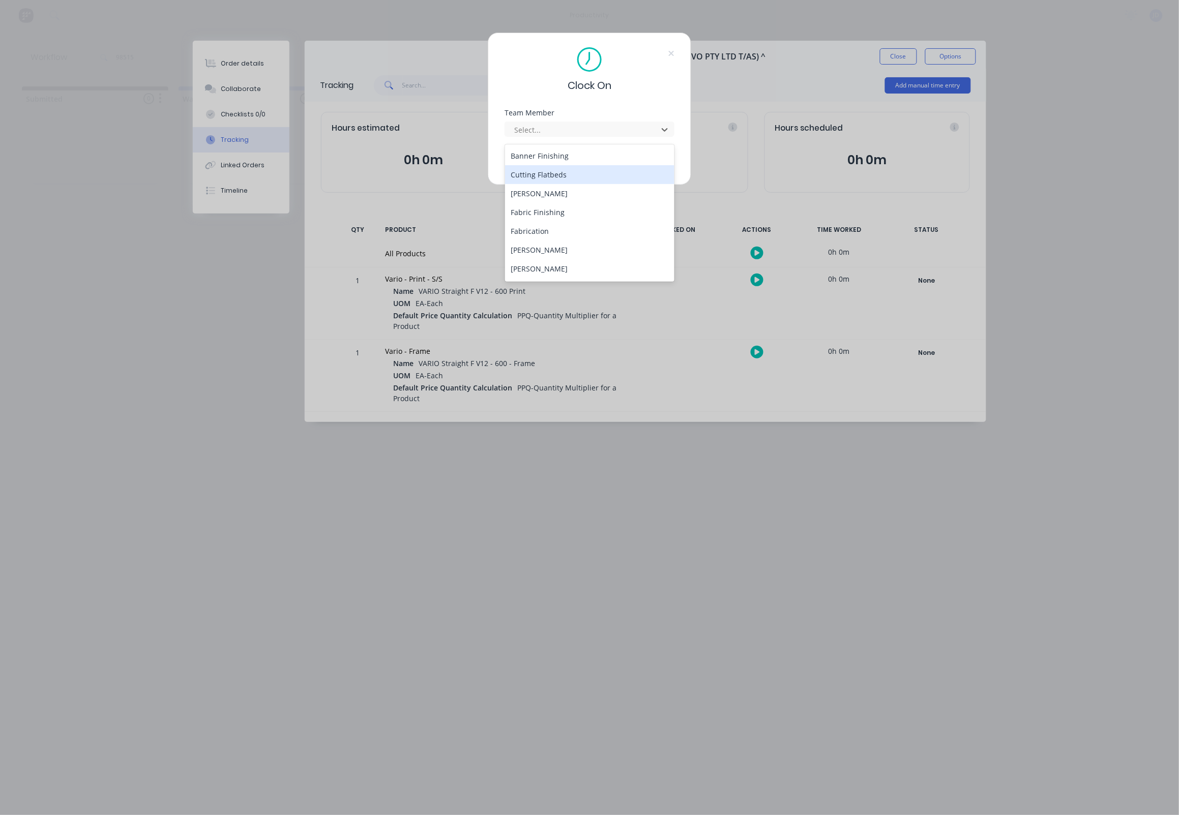
scroll to position [66, 0]
click at [528, 259] on div "[PERSON_NAME]" at bounding box center [590, 259] width 170 height 19
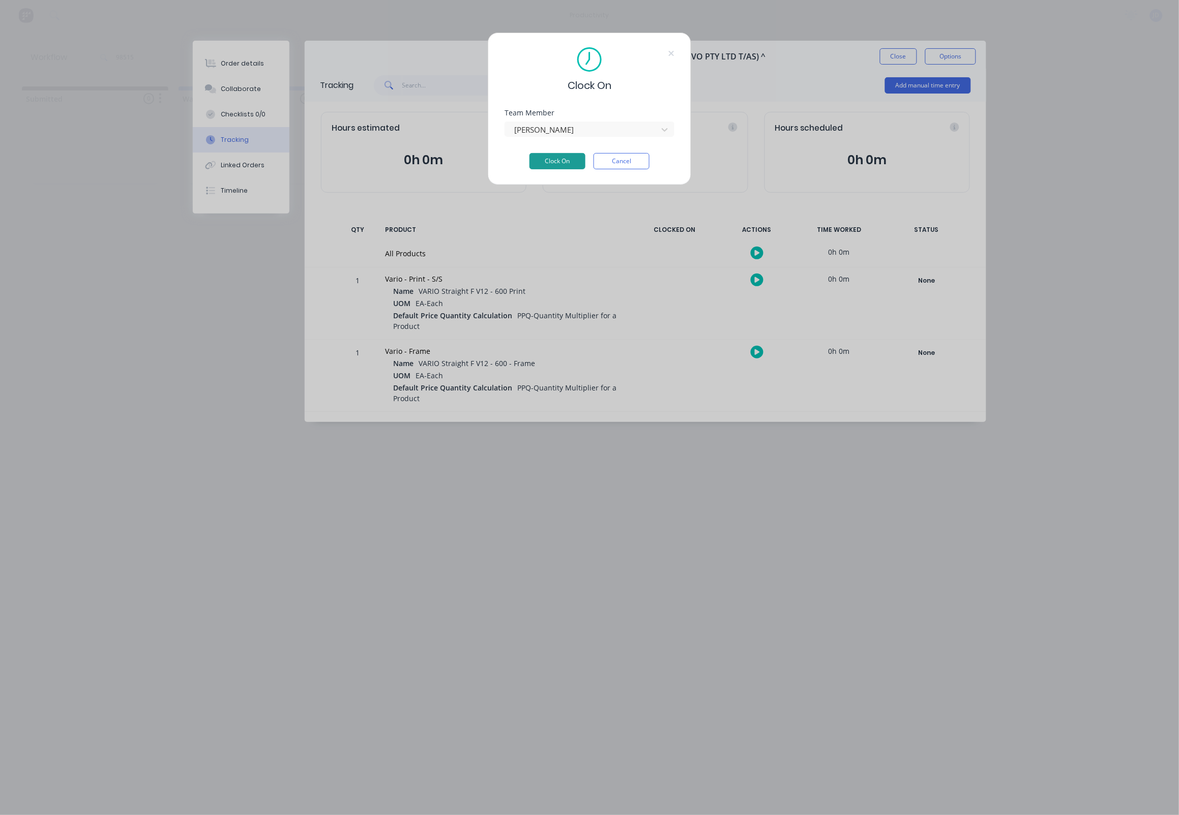
click at [548, 166] on button "Clock On" at bounding box center [558, 161] width 56 height 16
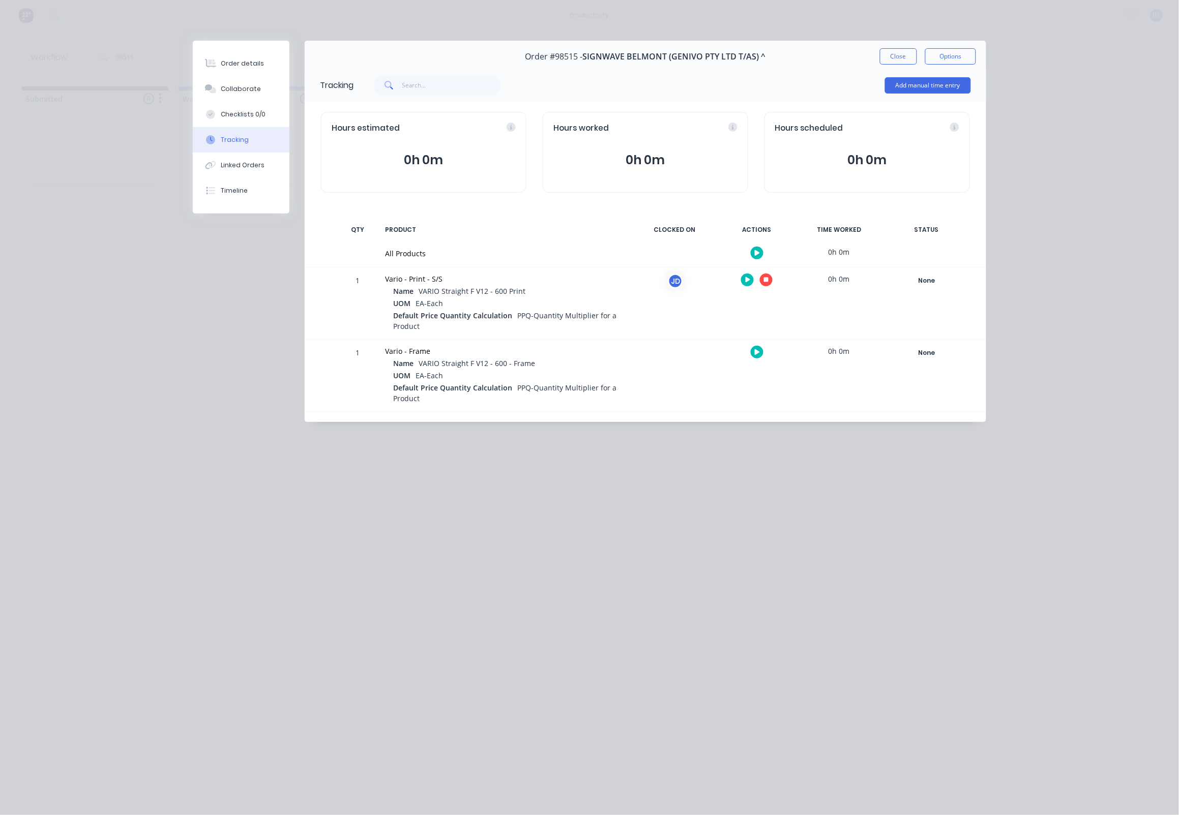
click at [768, 283] on icon "button" at bounding box center [766, 280] width 5 height 7
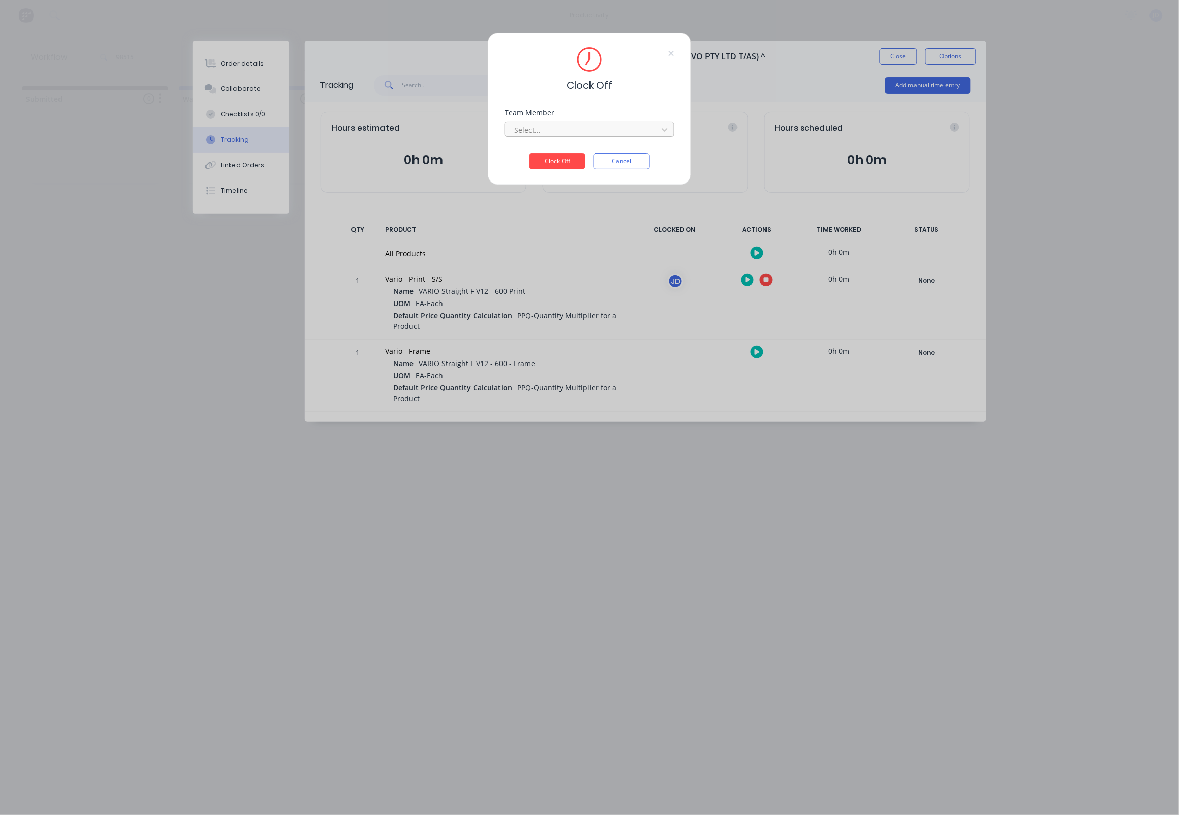
click at [568, 136] on div at bounding box center [582, 130] width 139 height 13
click at [563, 159] on div "[PERSON_NAME]" at bounding box center [590, 156] width 170 height 19
click at [549, 163] on button "Clock Off" at bounding box center [558, 161] width 56 height 16
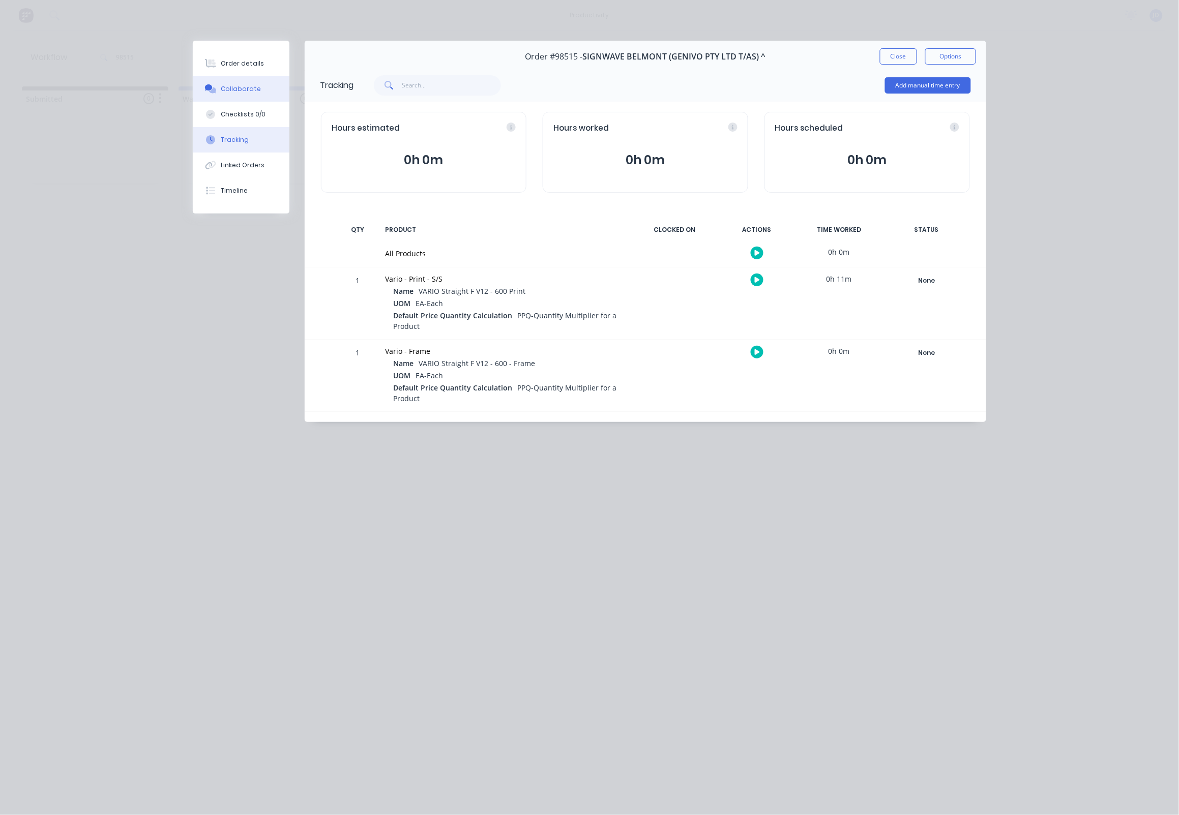
drag, startPoint x: 253, startPoint y: 84, endPoint x: 245, endPoint y: 84, distance: 8.1
click at [253, 84] on button "Collaborate" at bounding box center [241, 88] width 97 height 25
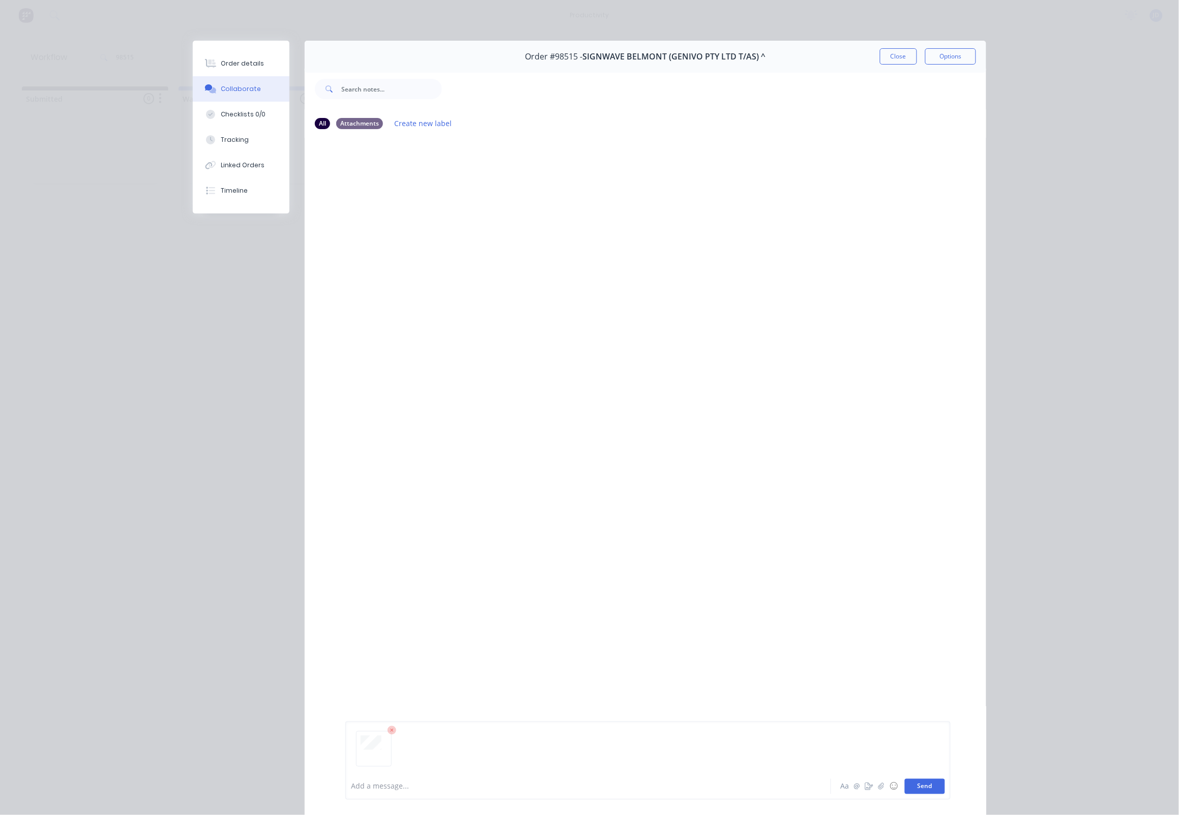
click at [917, 781] on button "Send" at bounding box center [925, 786] width 40 height 15
click at [895, 53] on button "Close" at bounding box center [898, 56] width 37 height 16
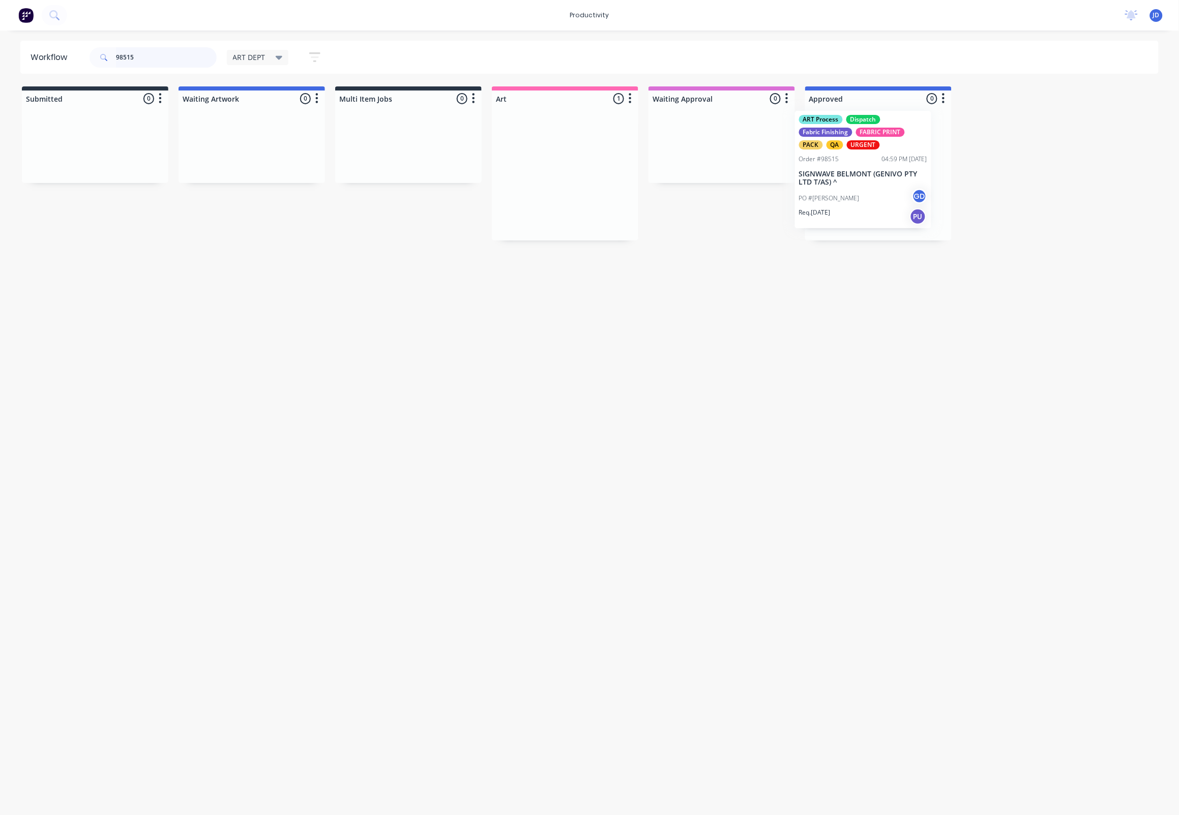
drag, startPoint x: 616, startPoint y: 199, endPoint x: 903, endPoint y: 194, distance: 286.9
